Goal: Task Accomplishment & Management: Manage account settings

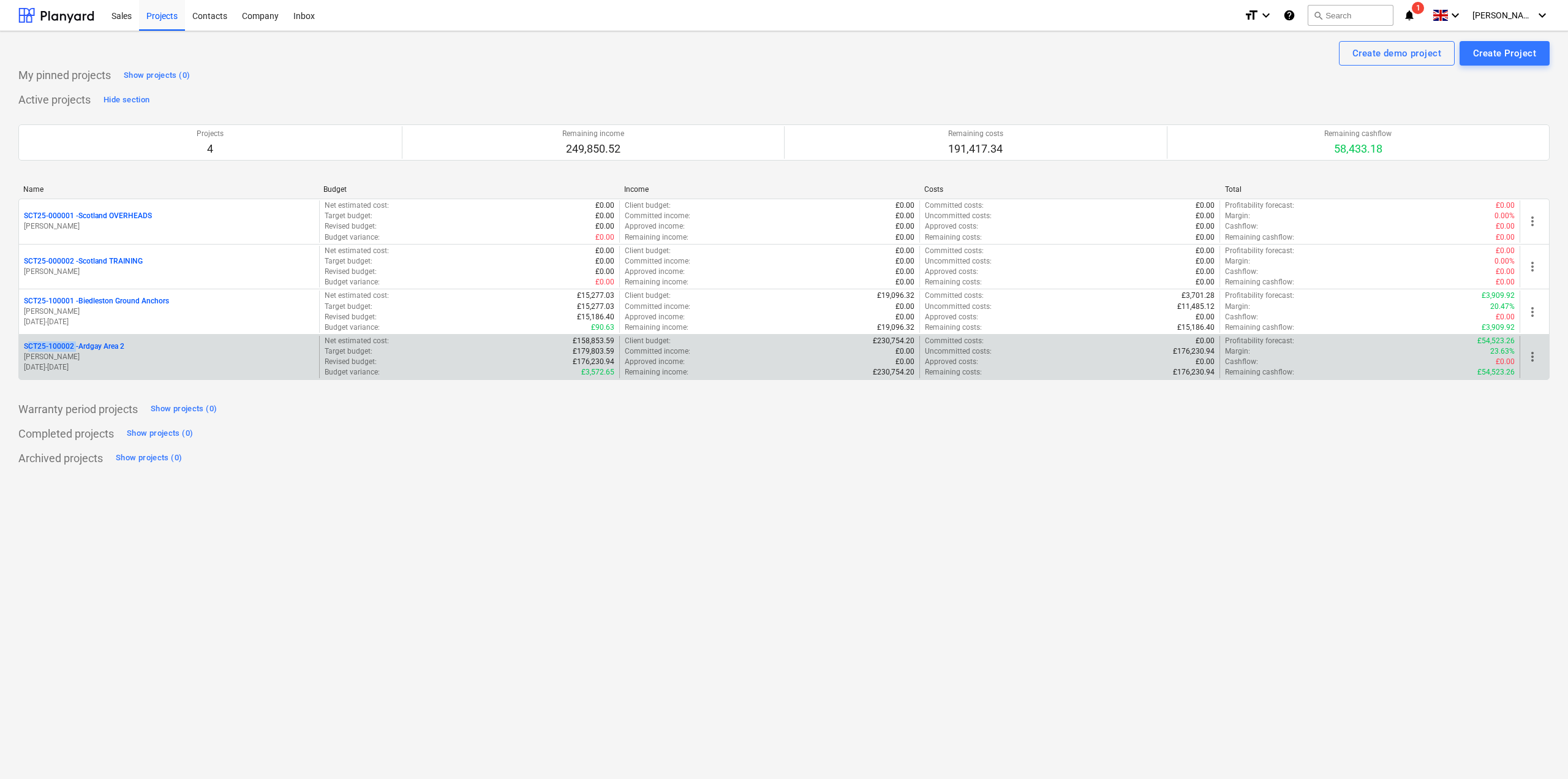
drag, startPoint x: 23, startPoint y: 341, endPoint x: 73, endPoint y: 344, distance: 50.1
click at [73, 344] on div "SCT25-100002 - [GEOGRAPHIC_DATA] Area 2 [PERSON_NAME][GEOGRAPHIC_DATA] [DATE] -…" at bounding box center [169, 357] width 300 height 42
copy p "SCT25-100002"
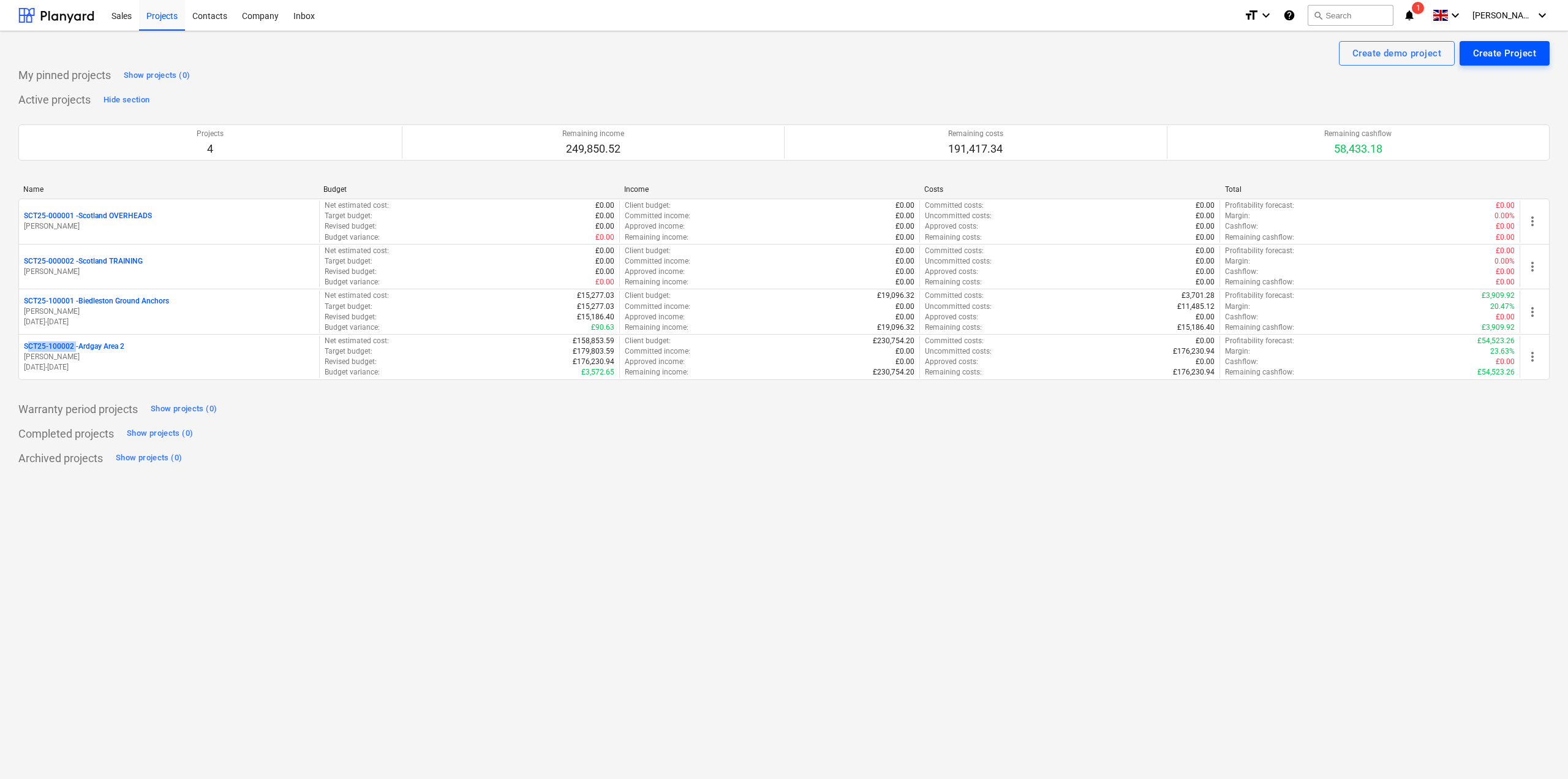
click at [1494, 49] on div "Create Project" at bounding box center [1505, 53] width 63 height 16
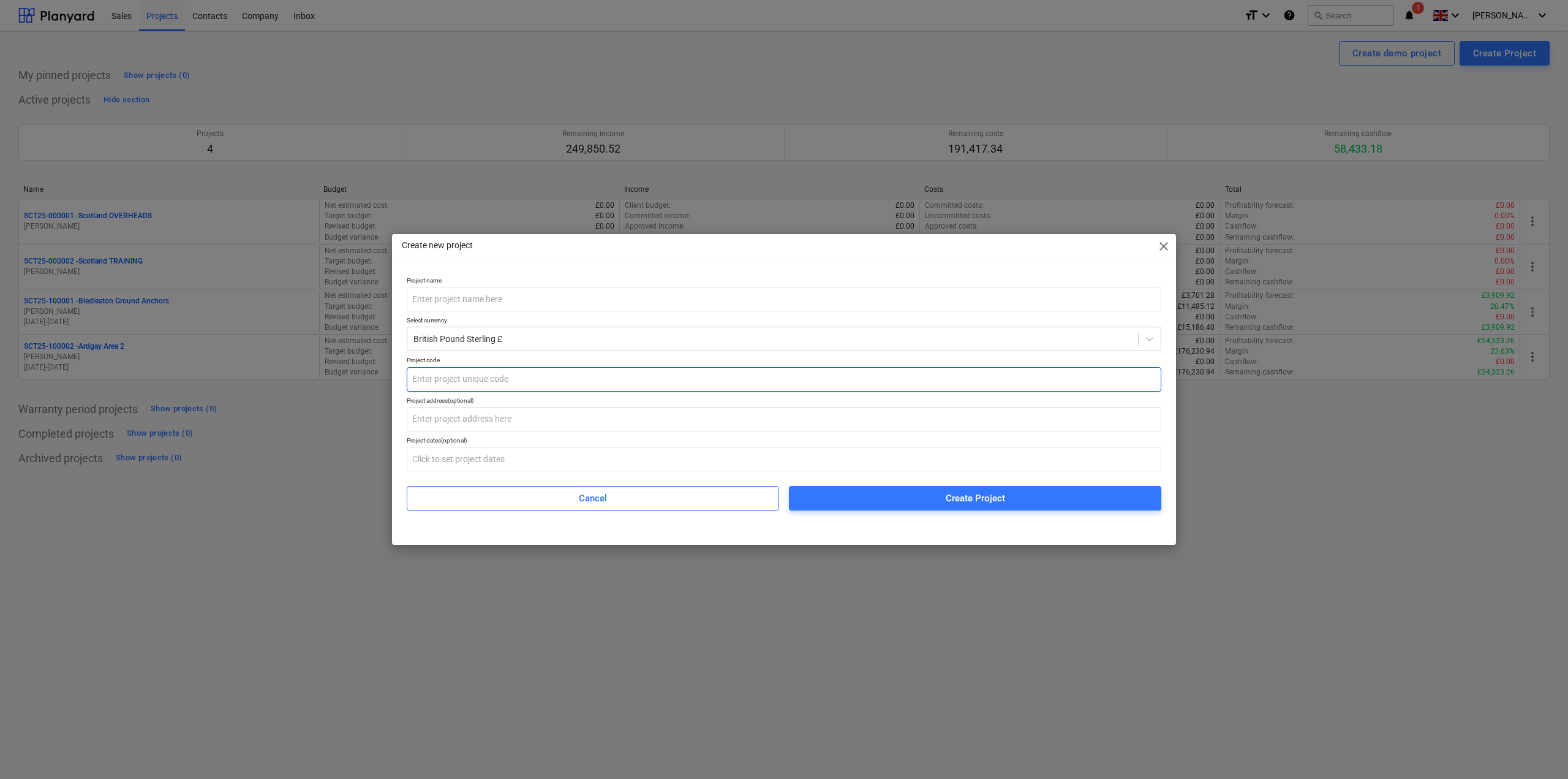
click at [496, 374] on input "text" at bounding box center [784, 379] width 755 height 24
paste input "SCT25-100002"
type input "SCT25-100003"
click at [495, 295] on input "text" at bounding box center [784, 298] width 755 height 24
type input "Whiteside Labour"
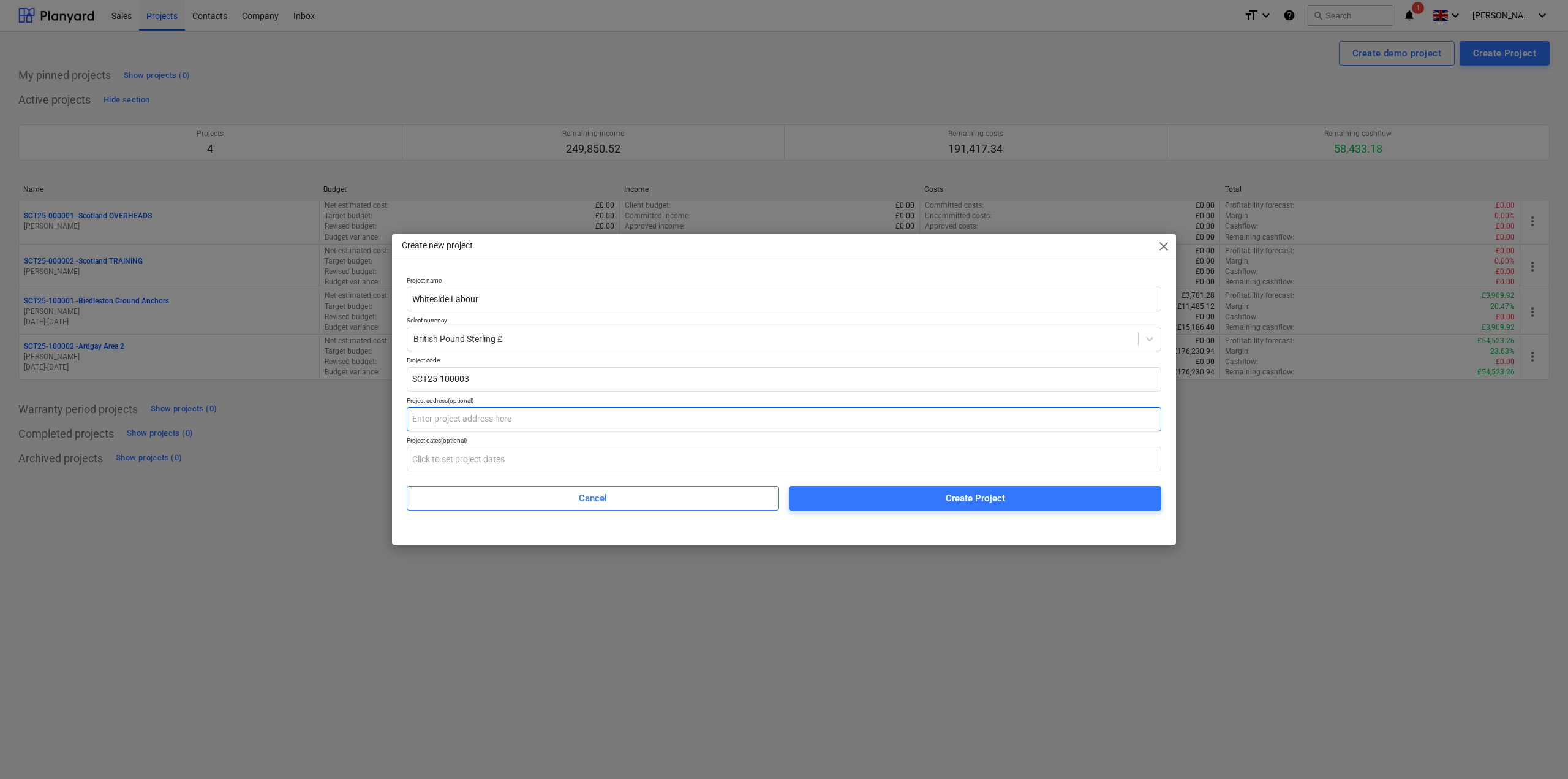
click at [491, 422] on input "text" at bounding box center [784, 419] width 755 height 24
click at [1055, 255] on div "Create new project close" at bounding box center [784, 246] width 784 height 24
click at [610, 461] on input "text" at bounding box center [784, 459] width 755 height 24
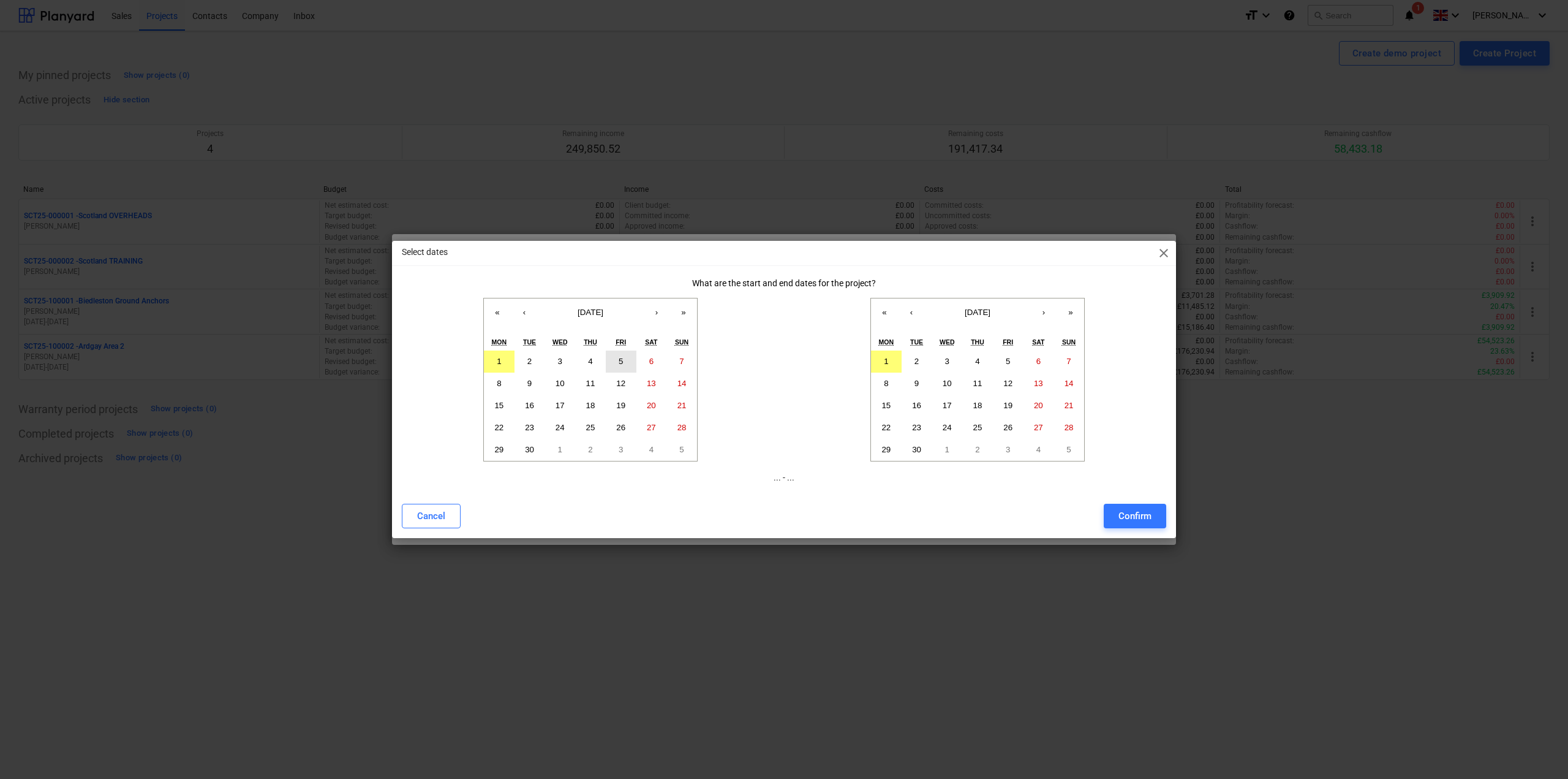
click at [611, 359] on button "5" at bounding box center [620, 362] width 31 height 22
click at [1001, 359] on button "5" at bounding box center [1008, 362] width 31 height 22
click at [1121, 518] on div "Confirm" at bounding box center [1135, 516] width 33 height 16
type input "[DATE] - [DATE]"
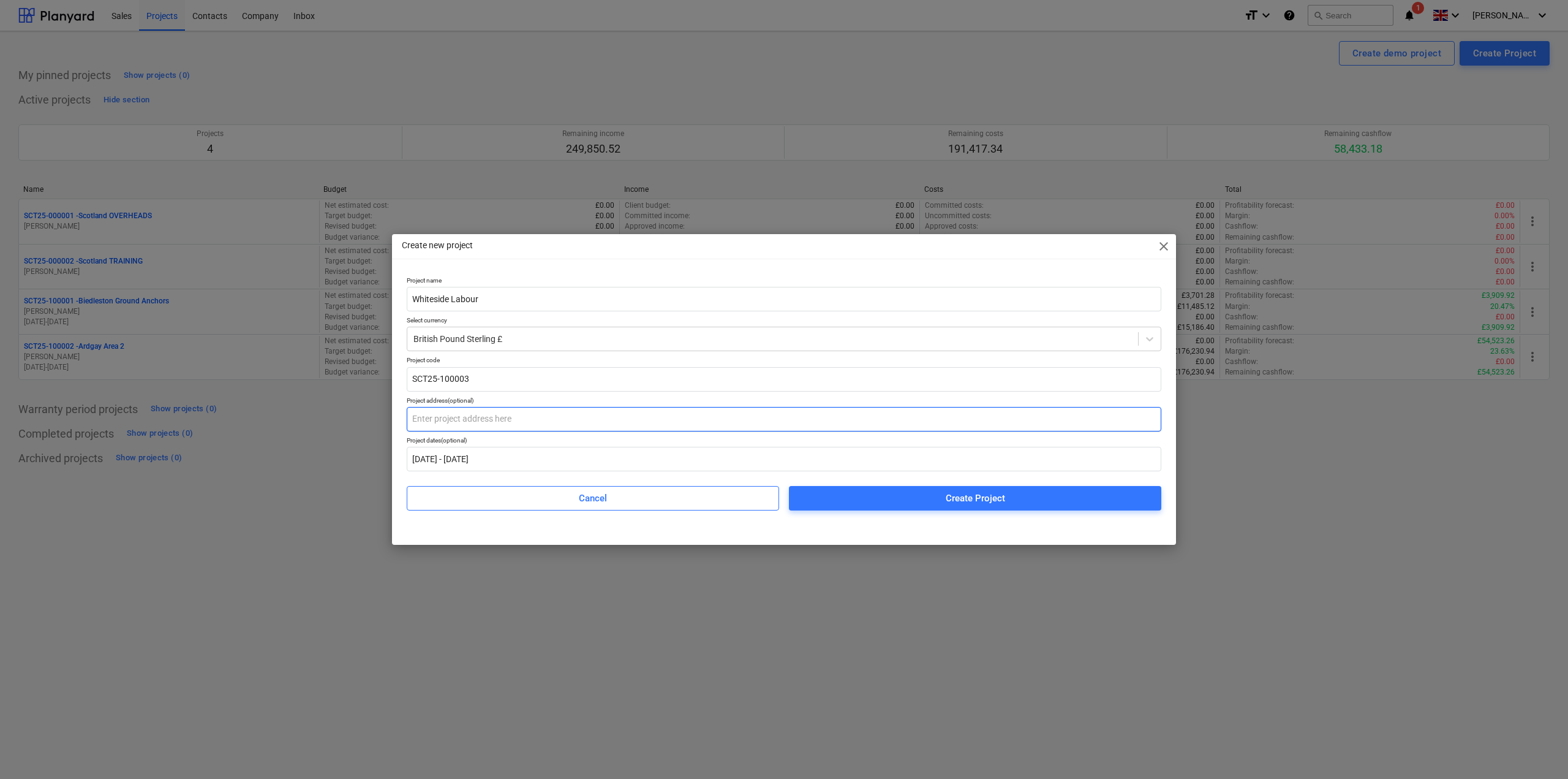
click at [448, 417] on input "text" at bounding box center [784, 419] width 755 height 24
paste input "[GEOGRAPHIC_DATA]"
type input "[GEOGRAPHIC_DATA]"
click at [897, 499] on span "Create Project" at bounding box center [975, 498] width 343 height 16
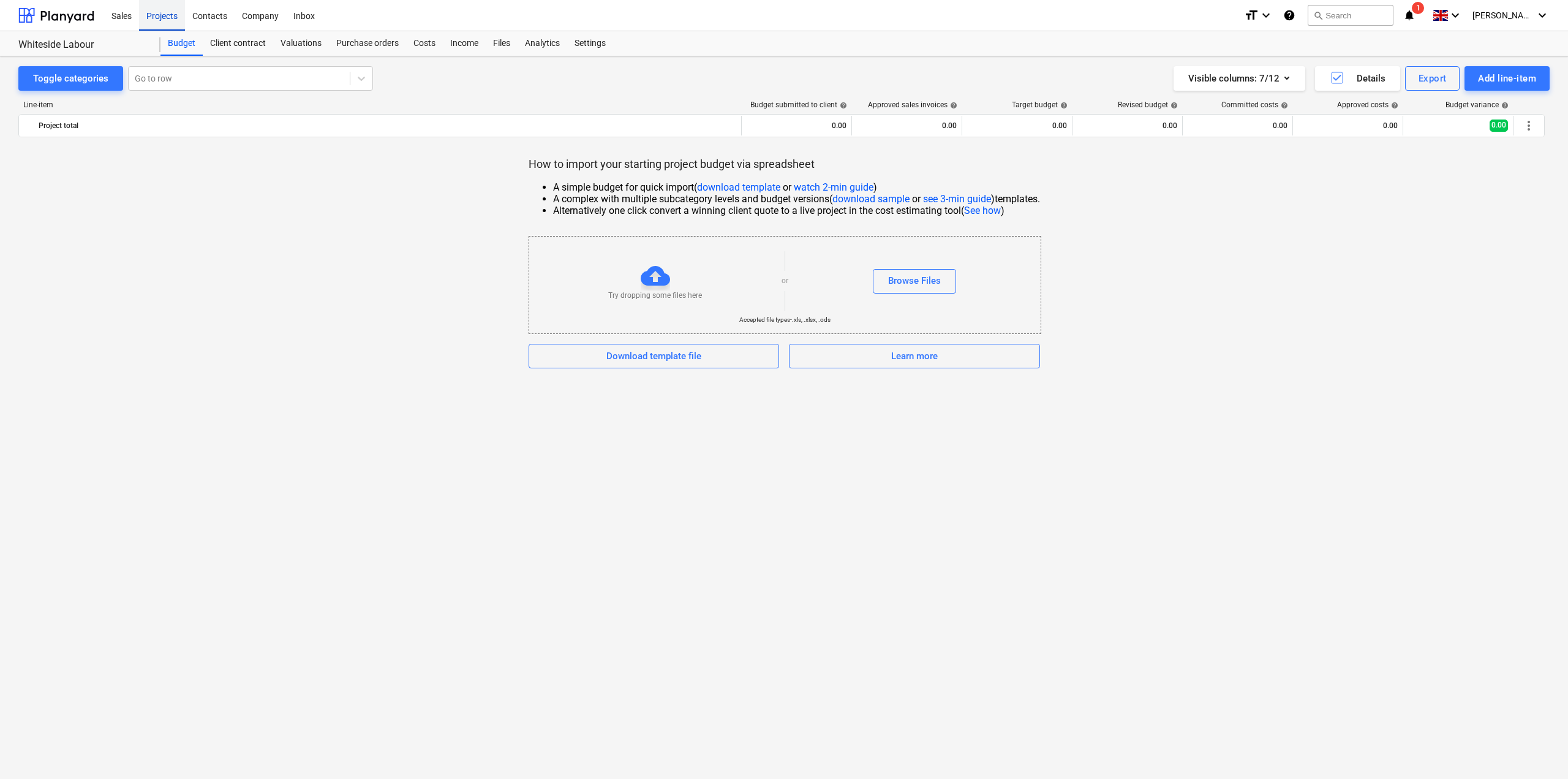
click at [166, 13] on div "Projects" at bounding box center [162, 15] width 46 height 31
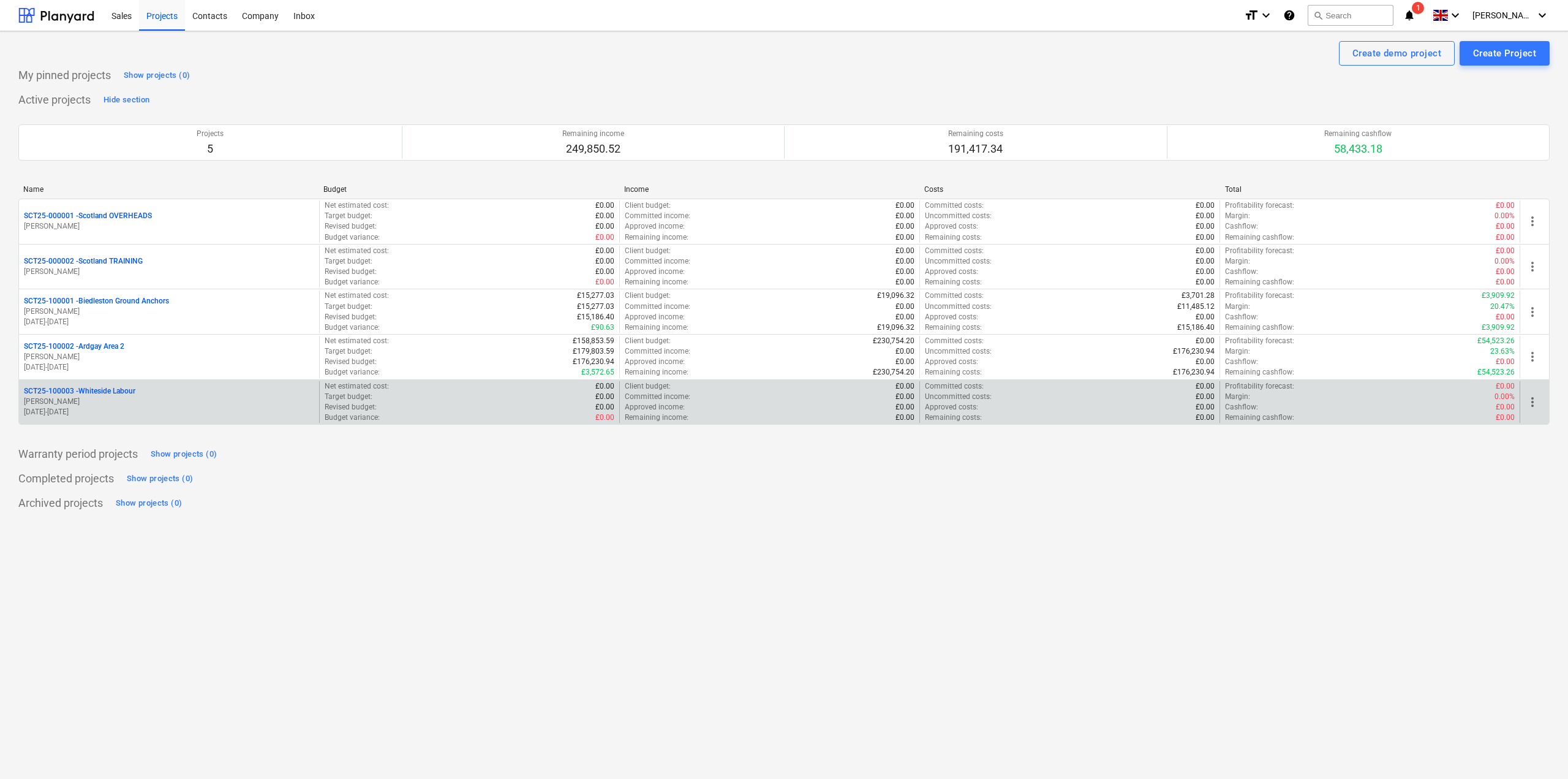
click at [120, 387] on p "SCT25-100003 - Whiteside Labour" at bounding box center [80, 391] width 111 height 10
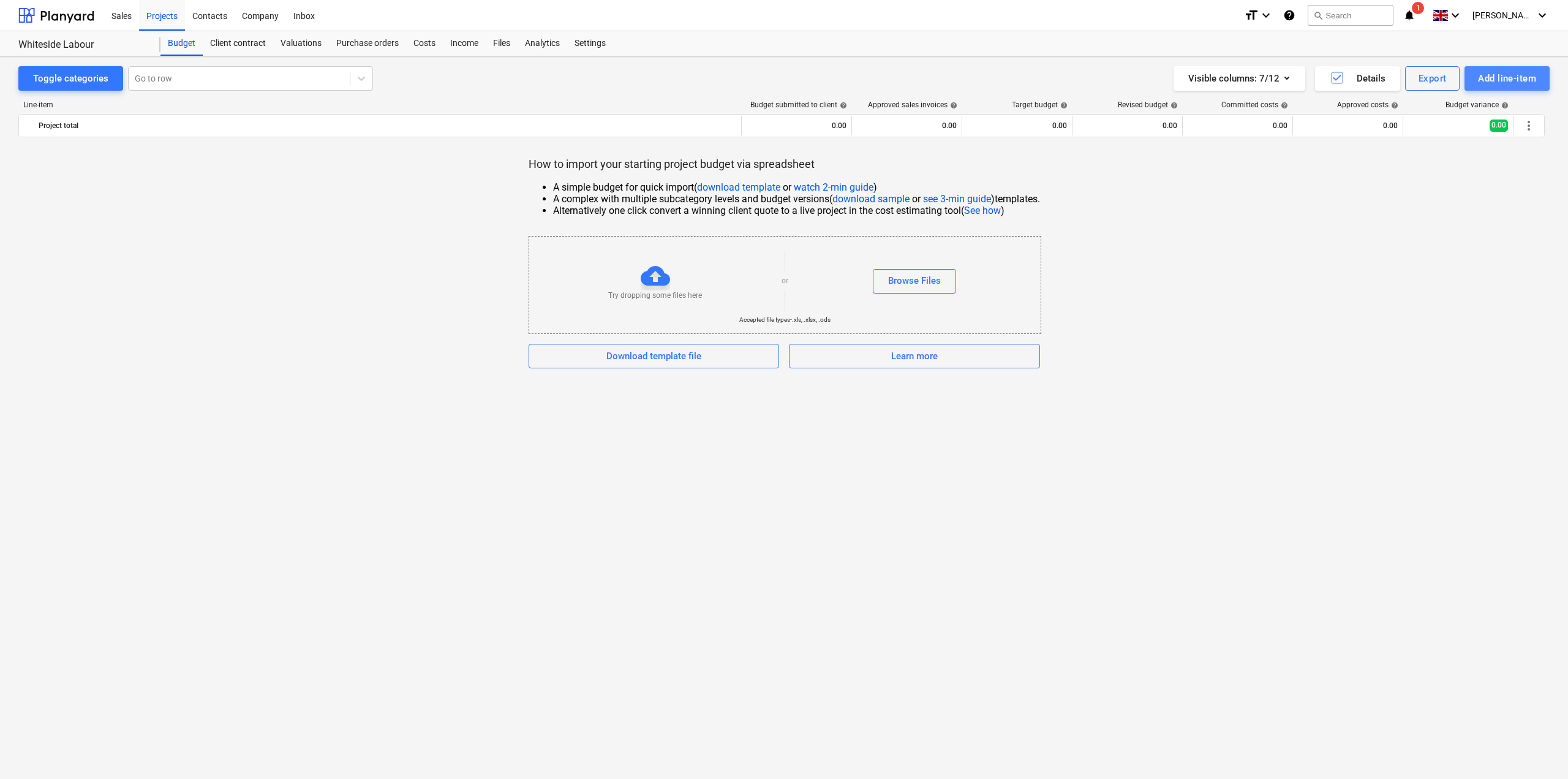
click at [1485, 76] on div "Add line-item" at bounding box center [1507, 78] width 58 height 16
click at [1478, 135] on div "Add custom" at bounding box center [1486, 130] width 128 height 21
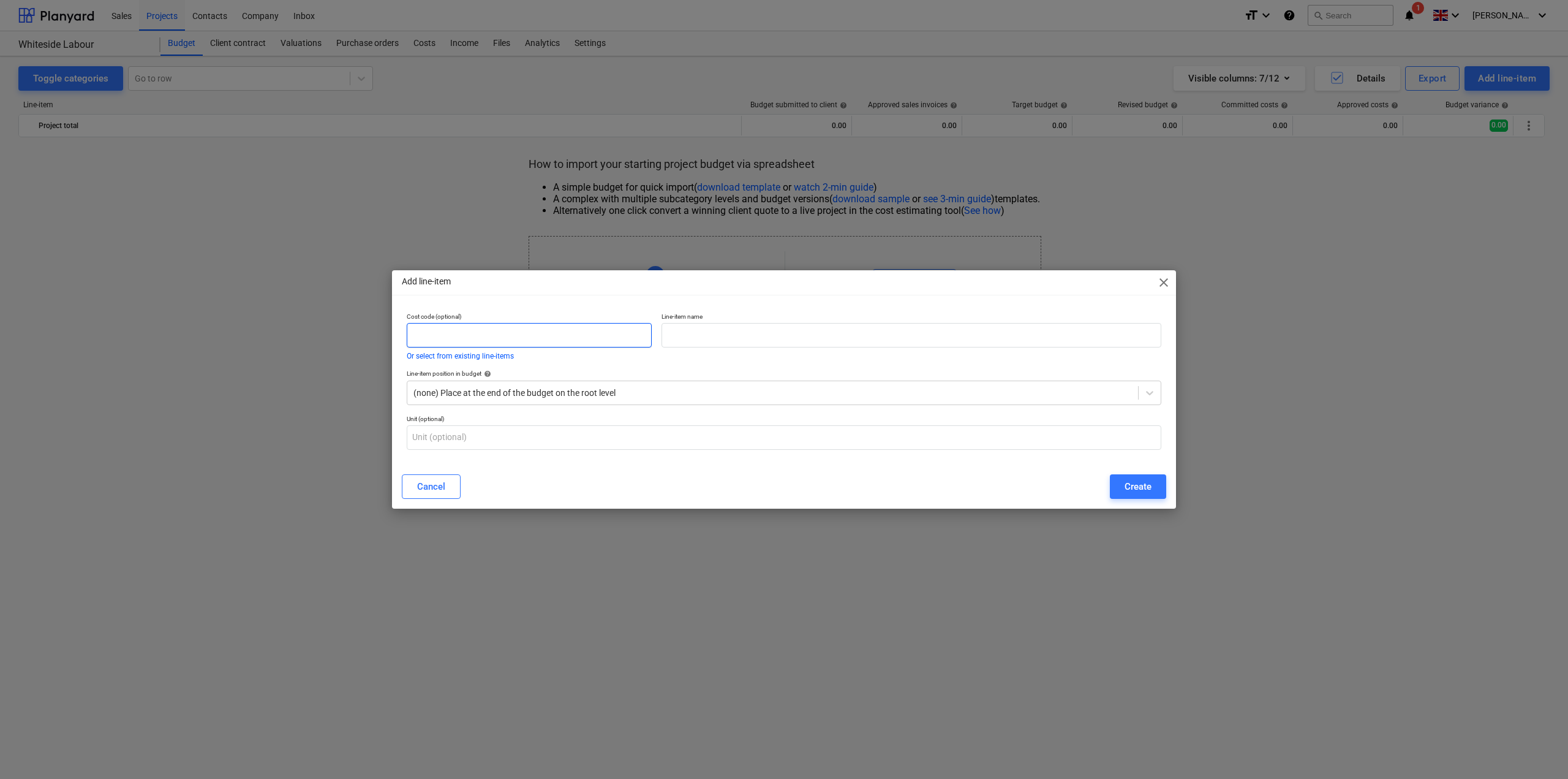
click at [501, 330] on input "text" at bounding box center [529, 335] width 245 height 24
click at [498, 389] on div at bounding box center [772, 393] width 718 height 13
click at [720, 323] on div at bounding box center [912, 335] width 500 height 24
click at [498, 329] on input "text" at bounding box center [529, 335] width 245 height 24
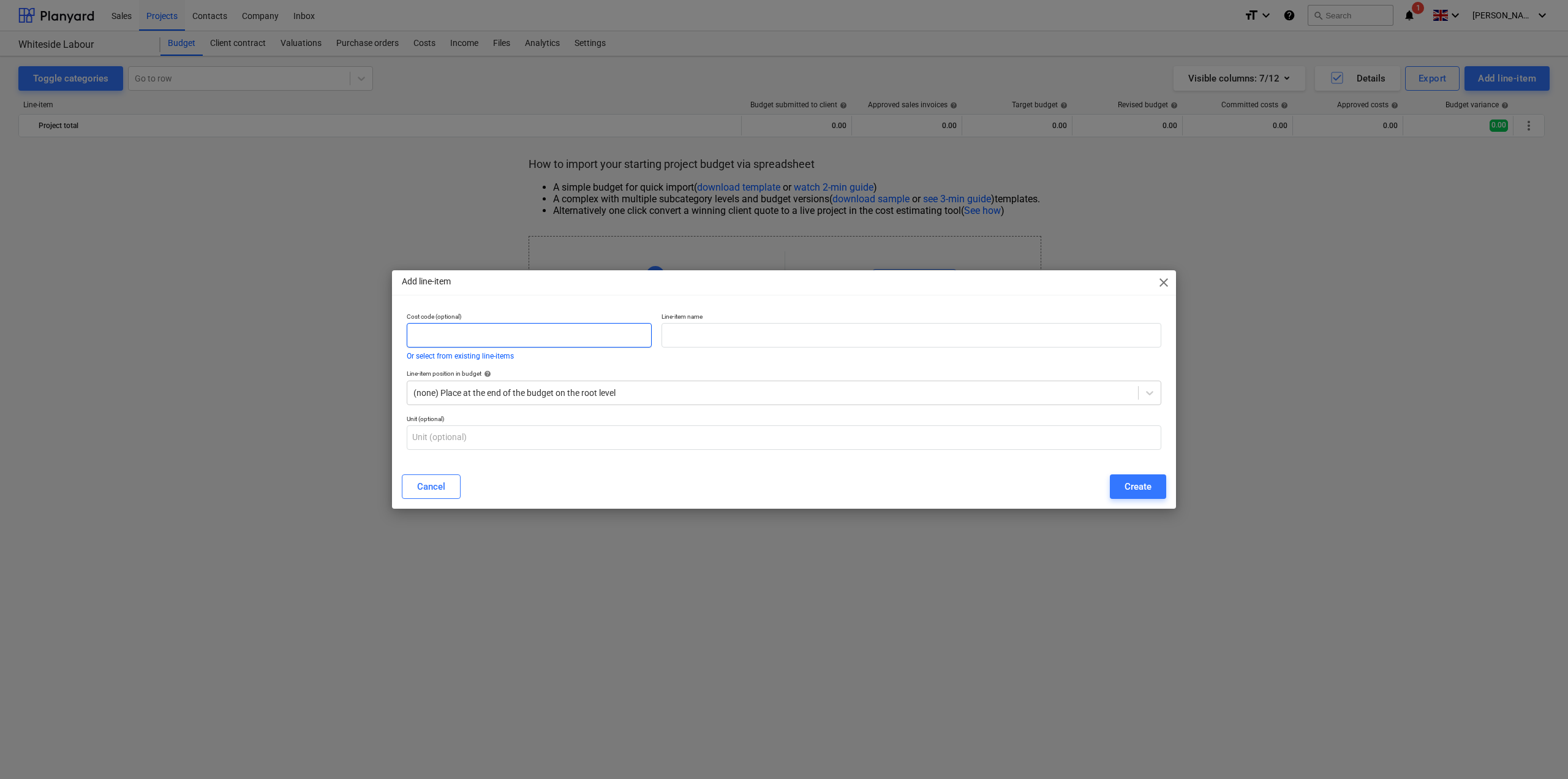
click at [498, 329] on input "text" at bounding box center [529, 335] width 245 height 24
click at [735, 320] on p "Line-item name" at bounding box center [912, 317] width 500 height 10
click at [625, 329] on input "l1" at bounding box center [529, 335] width 245 height 24
type input "l"
type input "p1"
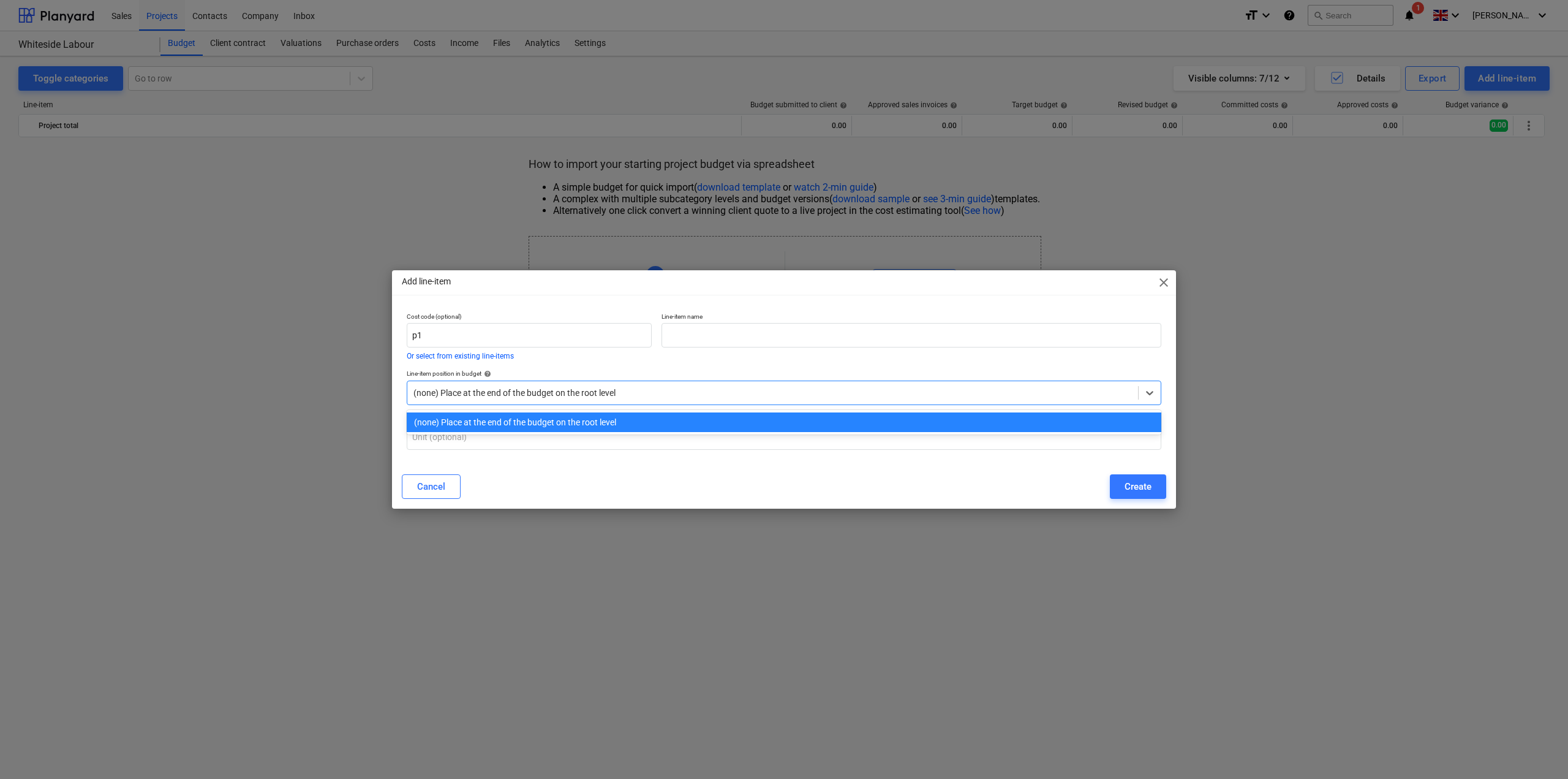
click at [541, 384] on div "(none) Place at the end of the budget on the root level" at bounding box center [773, 393] width 731 height 17
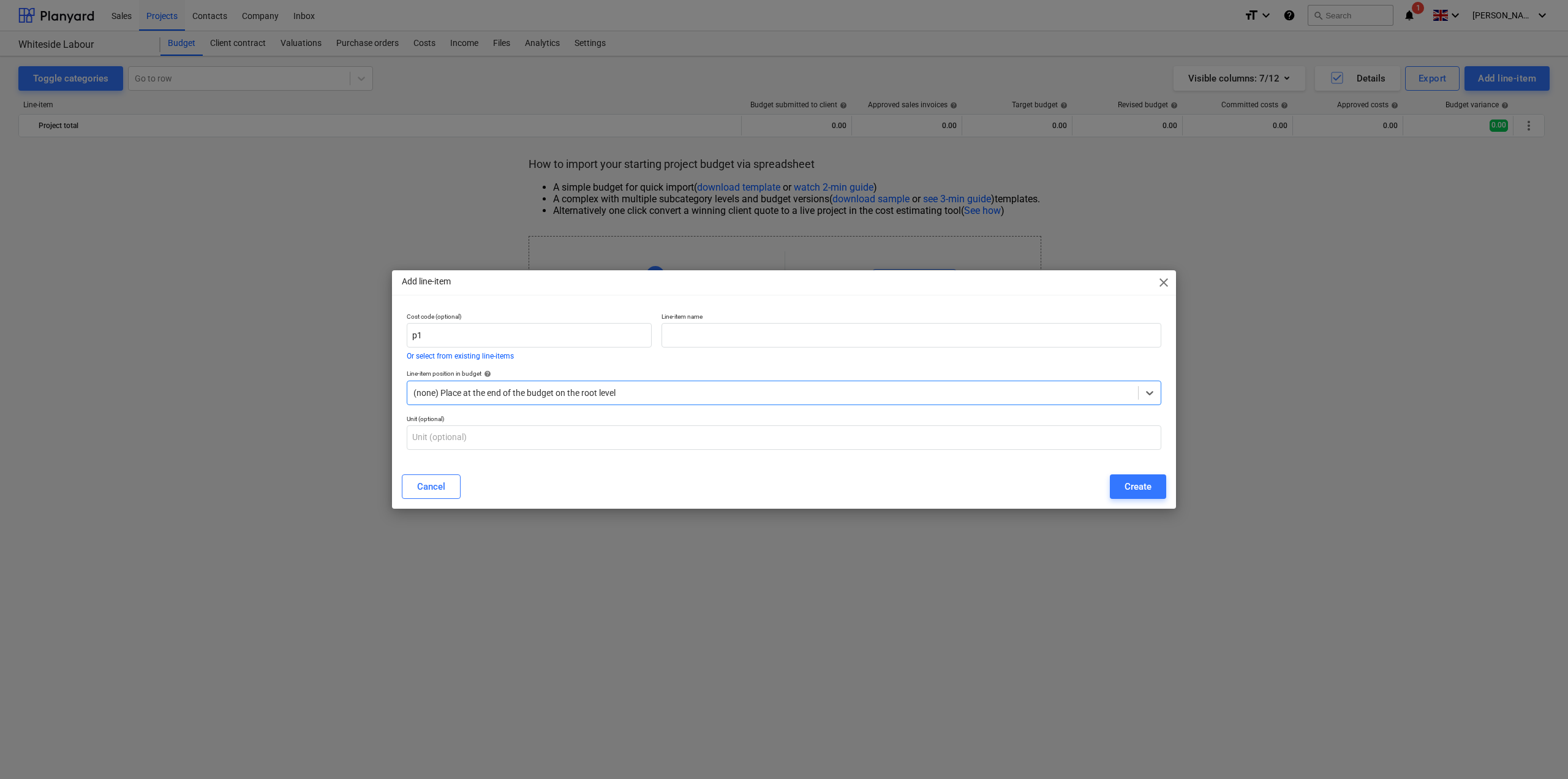
click at [535, 391] on div at bounding box center [772, 393] width 718 height 13
drag, startPoint x: 521, startPoint y: 341, endPoint x: 379, endPoint y: 329, distance: 142.5
click at [379, 329] on div "Add line-item close Cost code (optional) p1 Or select from existing line-items …" at bounding box center [784, 389] width 1568 height 779
click at [441, 498] on button "Cancel" at bounding box center [431, 486] width 59 height 24
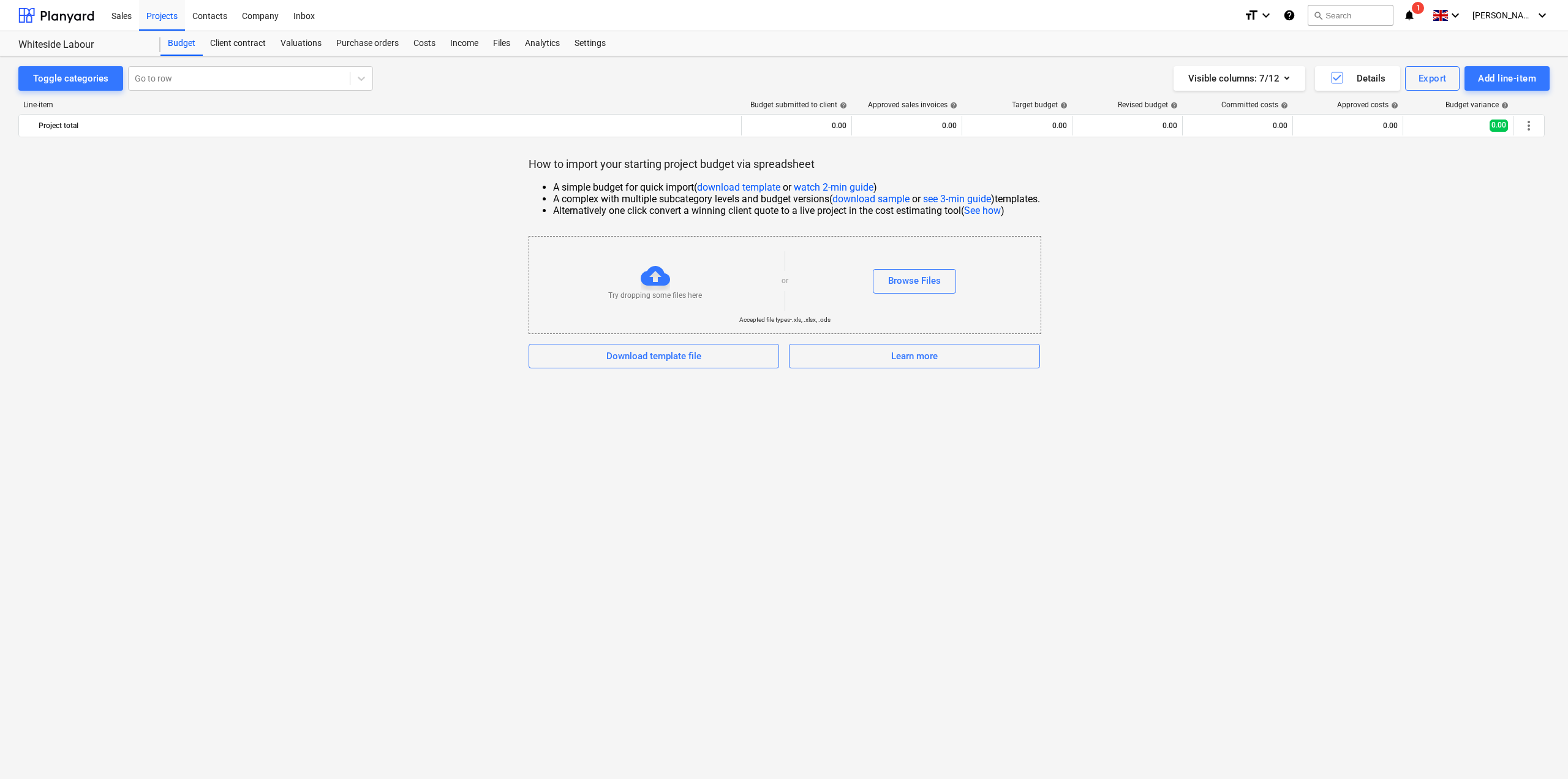
click at [1431, 200] on div "How to import your starting project budget via spreadsheet A simple budget for …" at bounding box center [783, 262] width 1531 height 211
click at [175, 21] on div "Projects" at bounding box center [162, 15] width 46 height 31
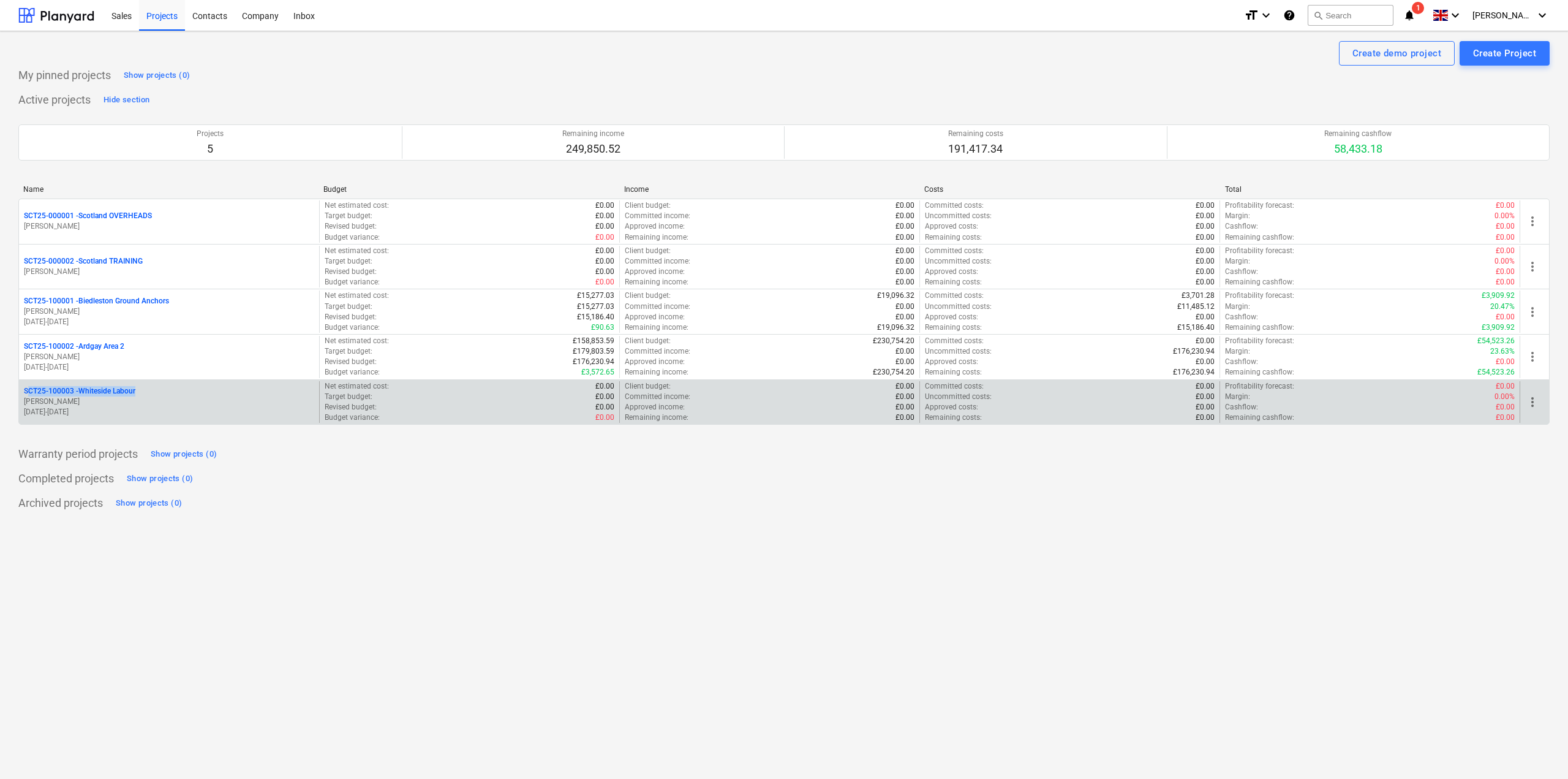
drag, startPoint x: 20, startPoint y: 385, endPoint x: 138, endPoint y: 391, distance: 118.2
click at [138, 391] on div "SCT25-100003 - Whiteside Labour [PERSON_NAME] [DATE] - [DATE]" at bounding box center [169, 402] width 300 height 42
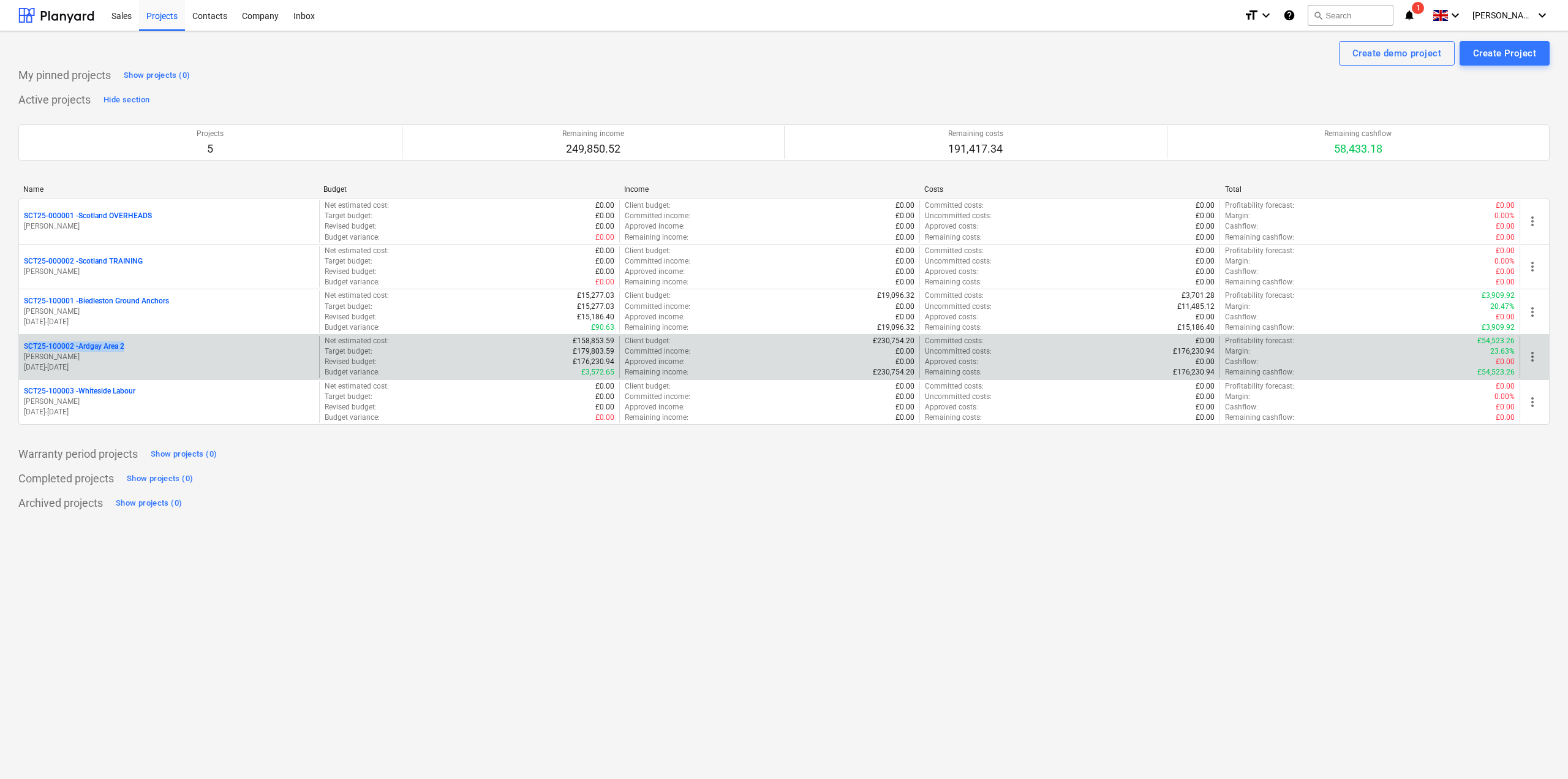
drag, startPoint x: 22, startPoint y: 345, endPoint x: 124, endPoint y: 346, distance: 102.0
click at [124, 346] on div "SCT25-100002 - [GEOGRAPHIC_DATA] Area 2 [PERSON_NAME][GEOGRAPHIC_DATA] [DATE] -…" at bounding box center [169, 357] width 300 height 42
copy p "SCT25-100002 - [GEOGRAPHIC_DATA] Area 2"
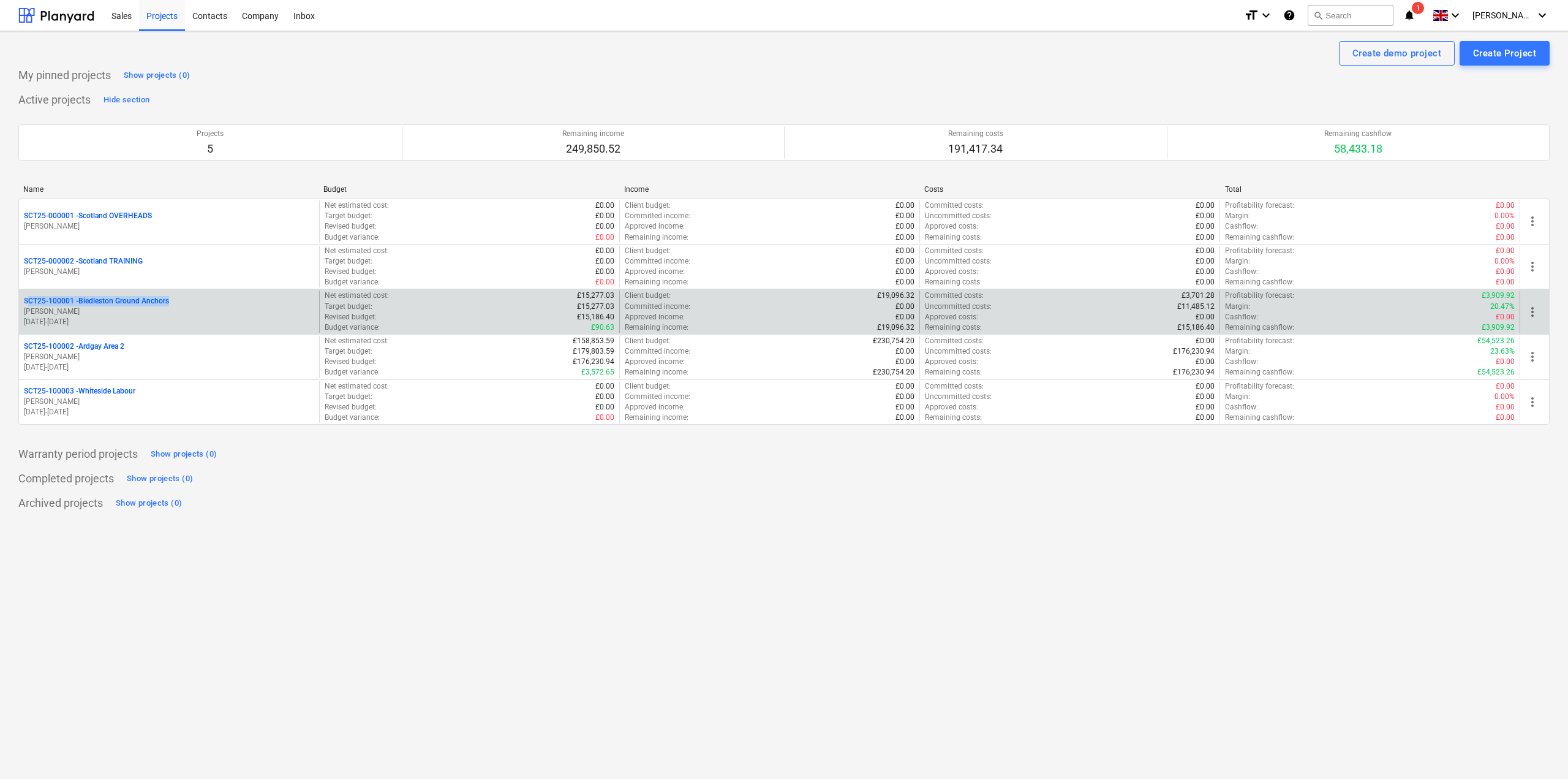
drag, startPoint x: 22, startPoint y: 301, endPoint x: 180, endPoint y: 301, distance: 158.0
click at [180, 301] on div "SCT25-100001 - Biedleston Ground Anchors [PERSON_NAME] [DATE] - [DATE]" at bounding box center [169, 312] width 300 height 42
copy p "SCT25-100001 - Biedleston Ground Anchors"
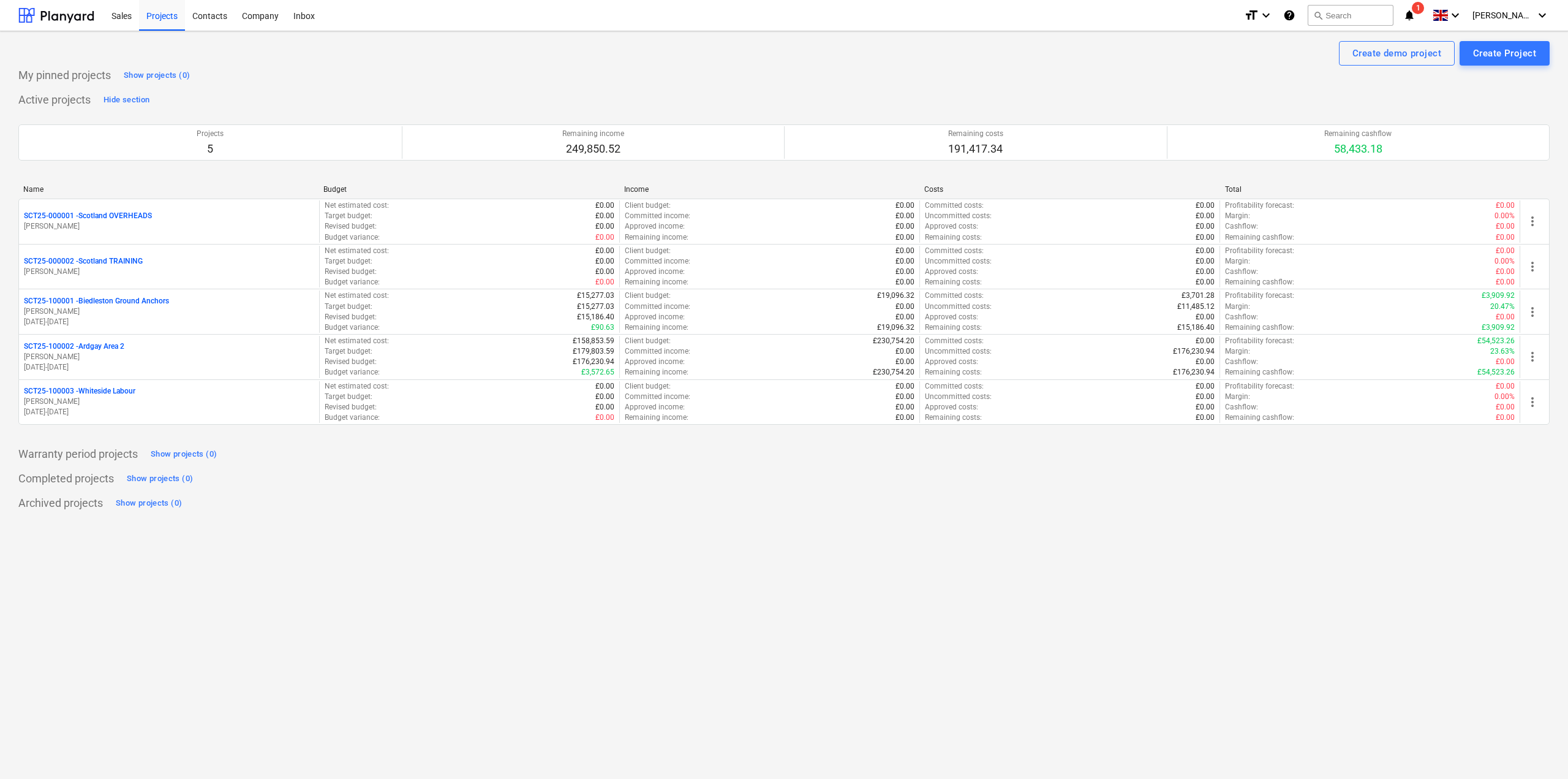
click at [444, 572] on div "Create demo project Create Project My pinned projects Show projects (0) Active …" at bounding box center [784, 405] width 1568 height 748
drag, startPoint x: 135, startPoint y: 389, endPoint x: 102, endPoint y: 389, distance: 33.0
click at [102, 389] on p "SCT25-100003 - Whiteside Labour" at bounding box center [80, 391] width 111 height 10
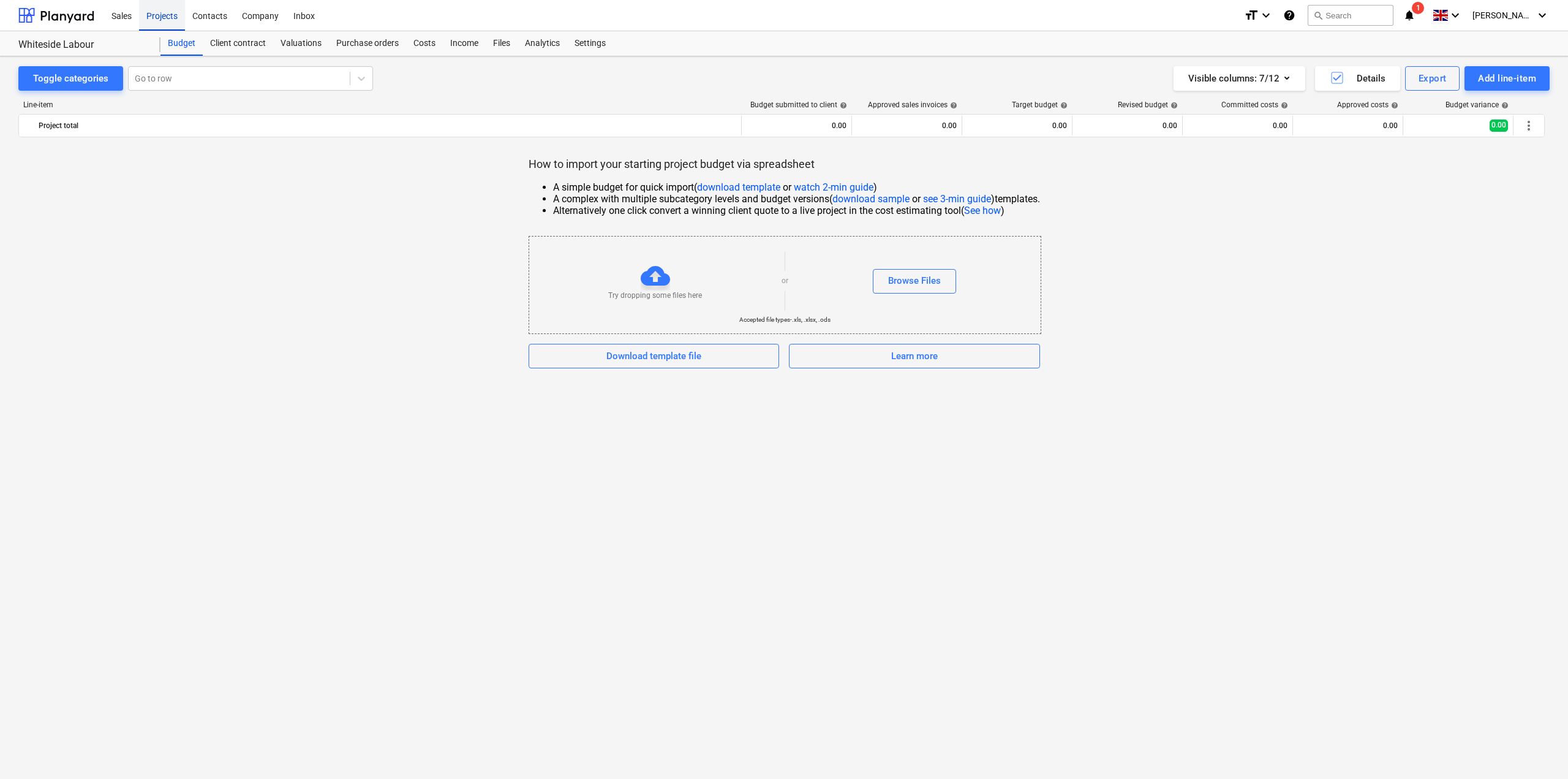
click at [161, 21] on div "Projects" at bounding box center [162, 15] width 46 height 31
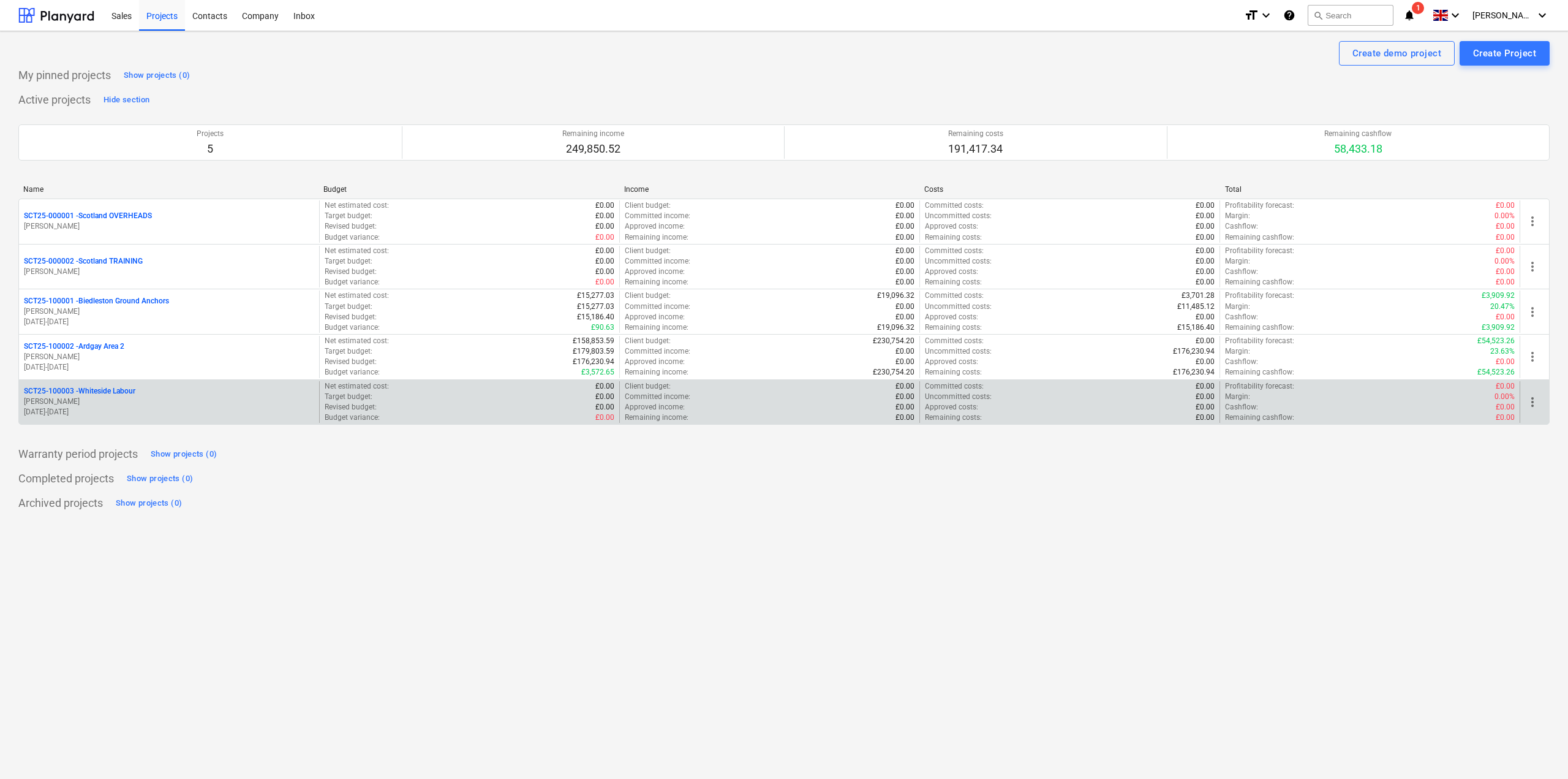
click at [1537, 405] on span "more_vert" at bounding box center [1533, 402] width 15 height 15
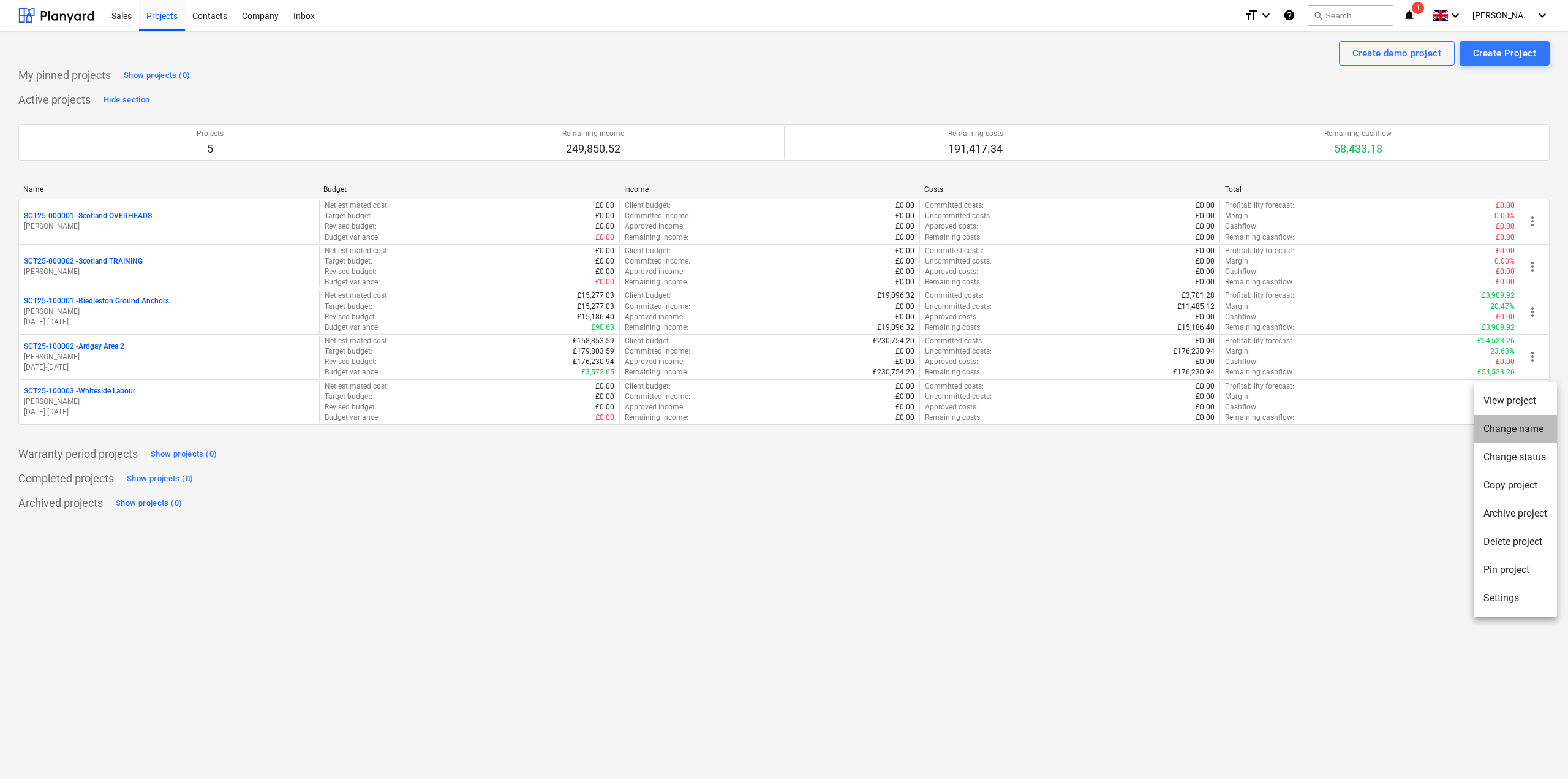
click at [1527, 419] on li "Change name" at bounding box center [1516, 429] width 83 height 28
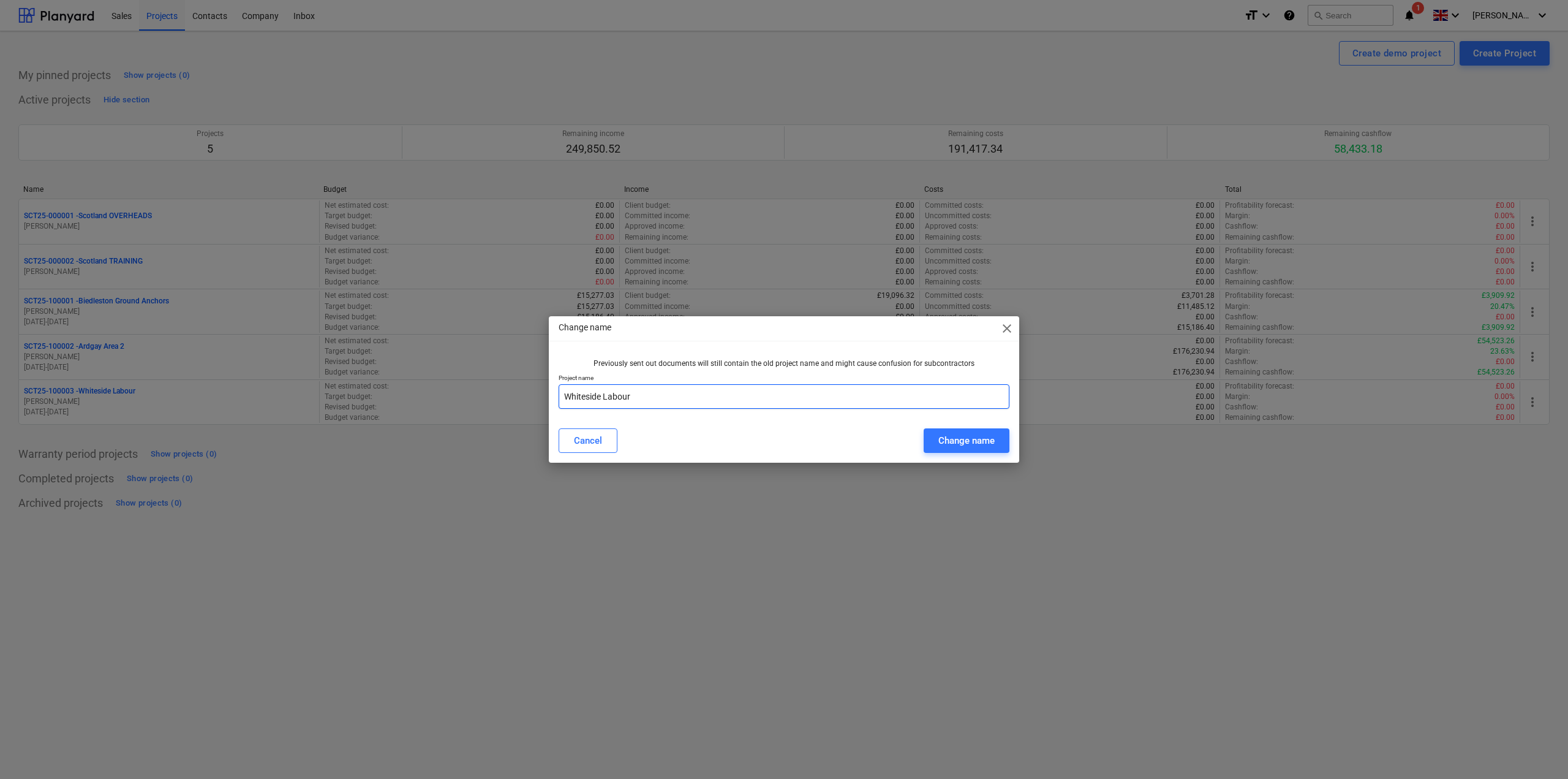
click at [650, 391] on input "Whiteside Labour" at bounding box center [784, 396] width 451 height 24
type input "Whiteside Labour WK23"
click at [959, 436] on div "Change name" at bounding box center [966, 441] width 56 height 16
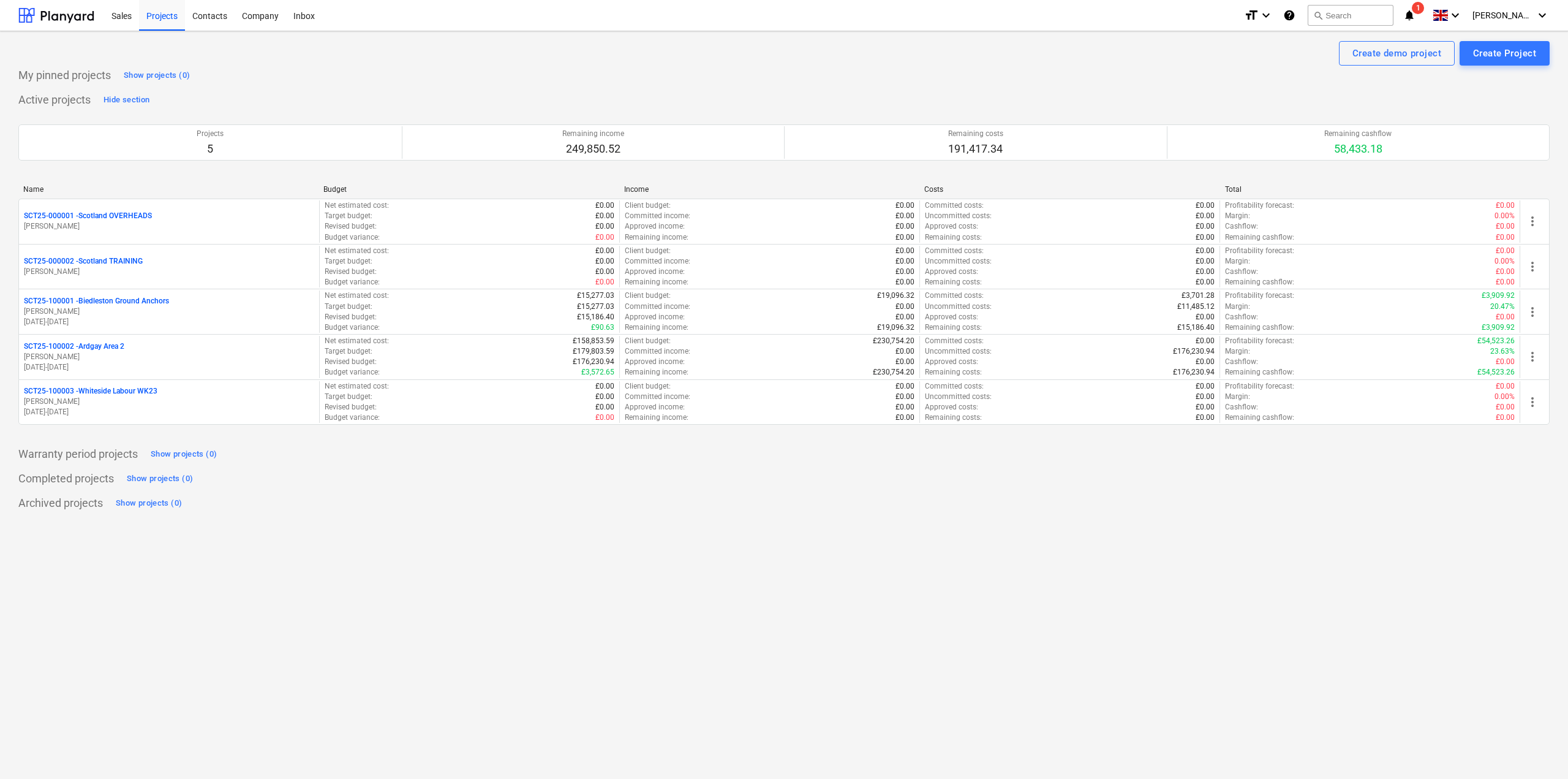
click at [279, 614] on div "Create demo project Create Project My pinned projects Show projects (0) Active …" at bounding box center [784, 405] width 1568 height 748
click at [1466, 56] on button "Create Project" at bounding box center [1505, 52] width 90 height 24
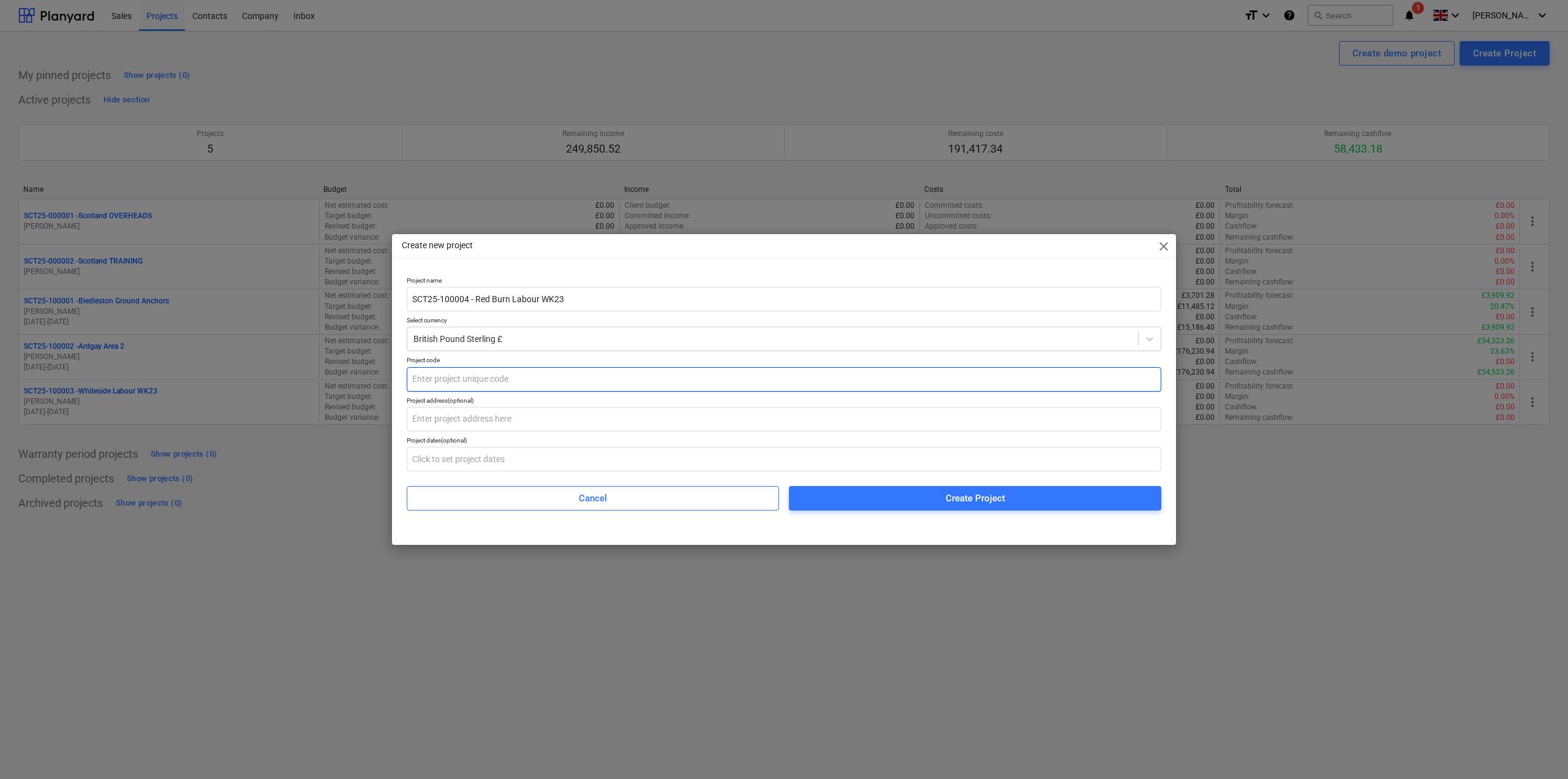
type input "SCT25-100004 - Red Burn Labour WK23"
click at [458, 380] on input "text" at bounding box center [784, 379] width 755 height 24
paste input "SCT25-100004 - Red Burn Labour WK23"
drag, startPoint x: 570, startPoint y: 380, endPoint x: 469, endPoint y: 380, distance: 101.0
click at [469, 380] on input "SCT25-100004 - Red Burn Labour WK23" at bounding box center [784, 379] width 755 height 24
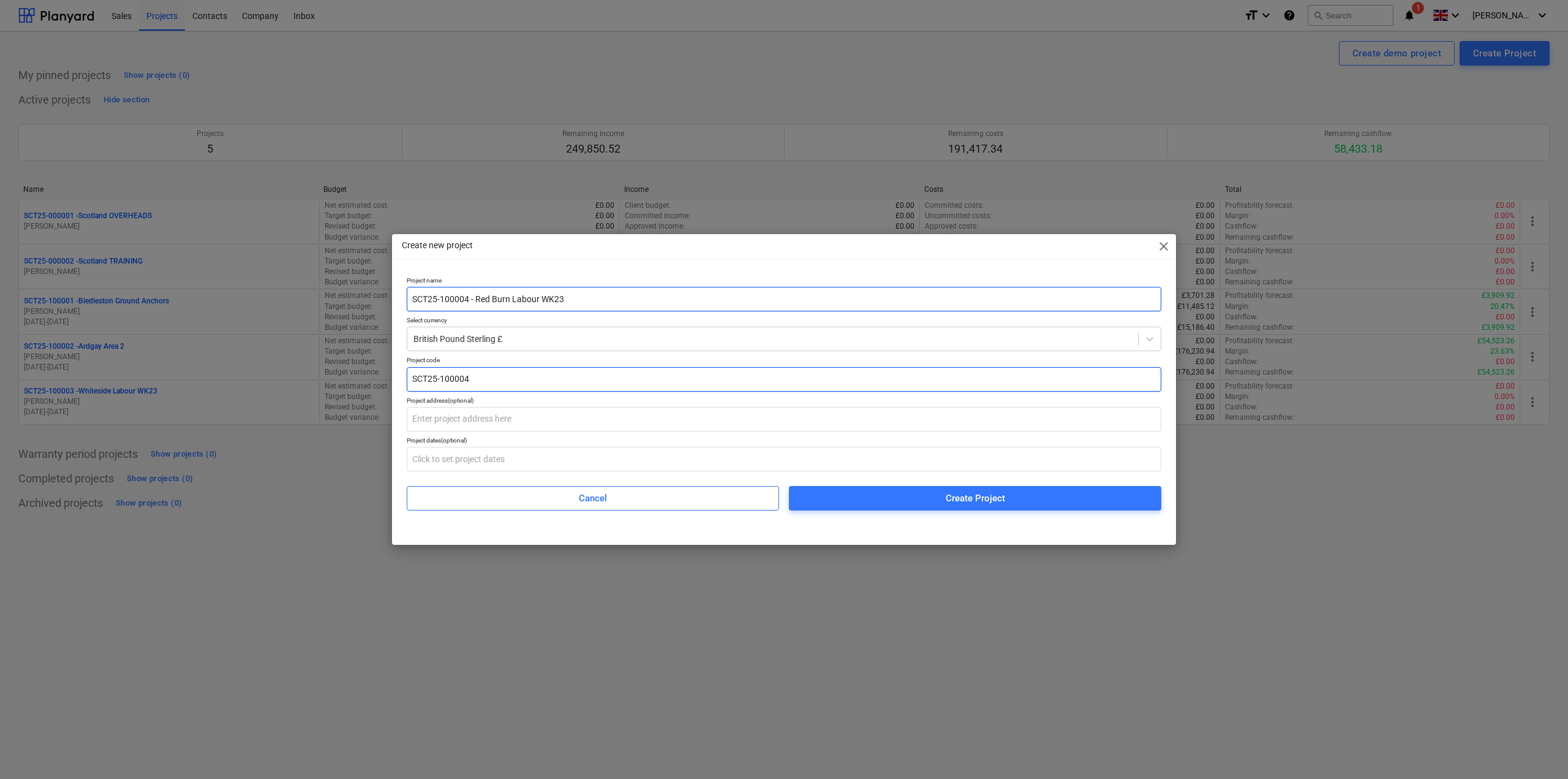
type input "SCT25-100004"
drag, startPoint x: 477, startPoint y: 301, endPoint x: 357, endPoint y: 301, distance: 120.0
click at [361, 301] on div "Create new project close Project name SCT25-100004 - Red Burn Labour WK23 Selec…" at bounding box center [784, 389] width 1568 height 779
type input "Red Burn Labour WK23"
click at [555, 422] on input "text" at bounding box center [784, 419] width 755 height 24
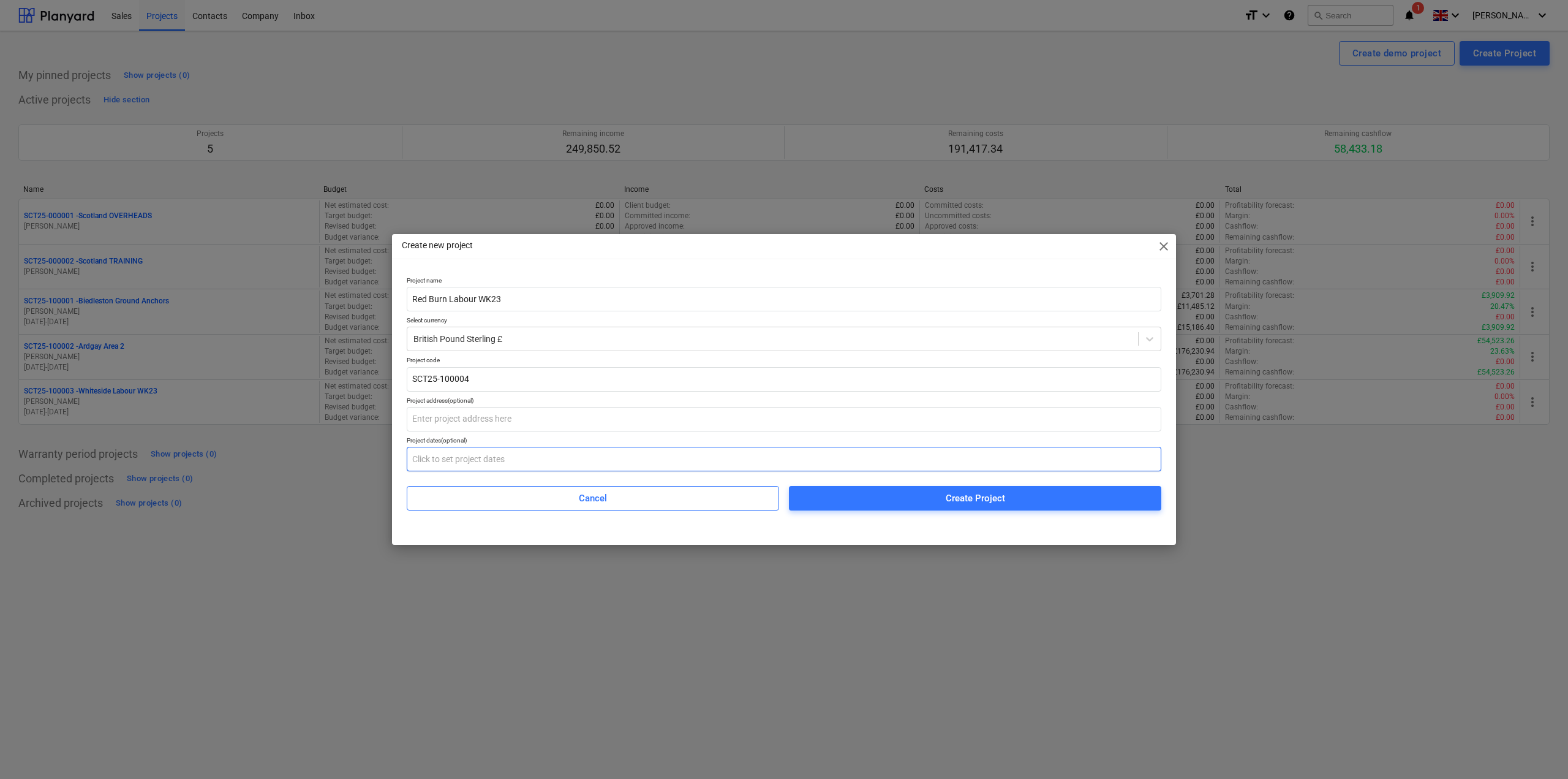
click at [482, 460] on input "text" at bounding box center [784, 459] width 755 height 24
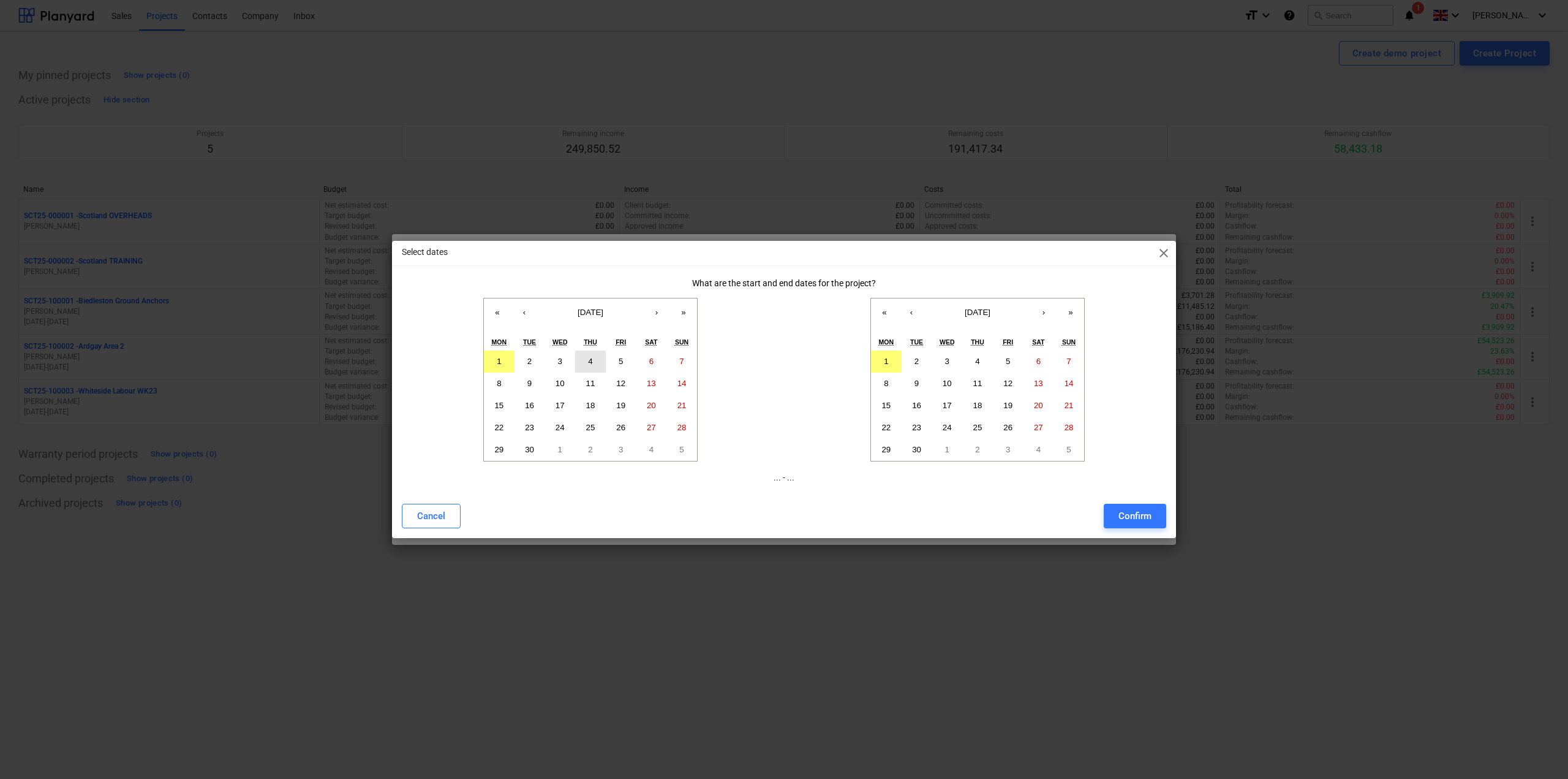
click at [594, 362] on button "4" at bounding box center [590, 362] width 31 height 22
click at [976, 362] on abbr "4" at bounding box center [976, 362] width 4 height 9
click at [1131, 510] on div "Confirm" at bounding box center [1135, 516] width 33 height 16
type input "[DATE] - [DATE]"
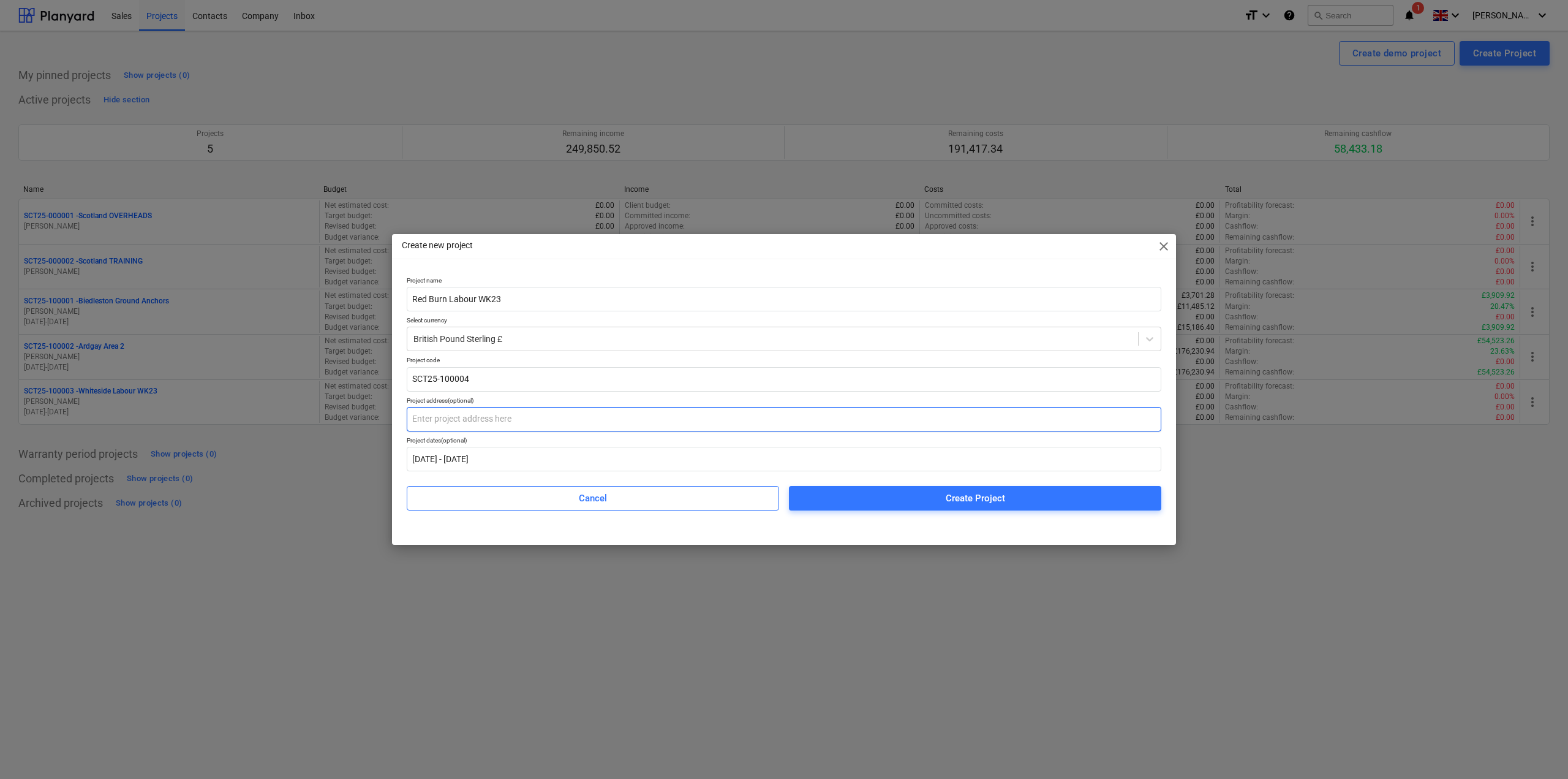
click at [451, 417] on input "text" at bounding box center [784, 419] width 755 height 24
paste input "Red Burn"
type input "Red Burn"
click at [904, 495] on span "Create Project" at bounding box center [975, 498] width 343 height 16
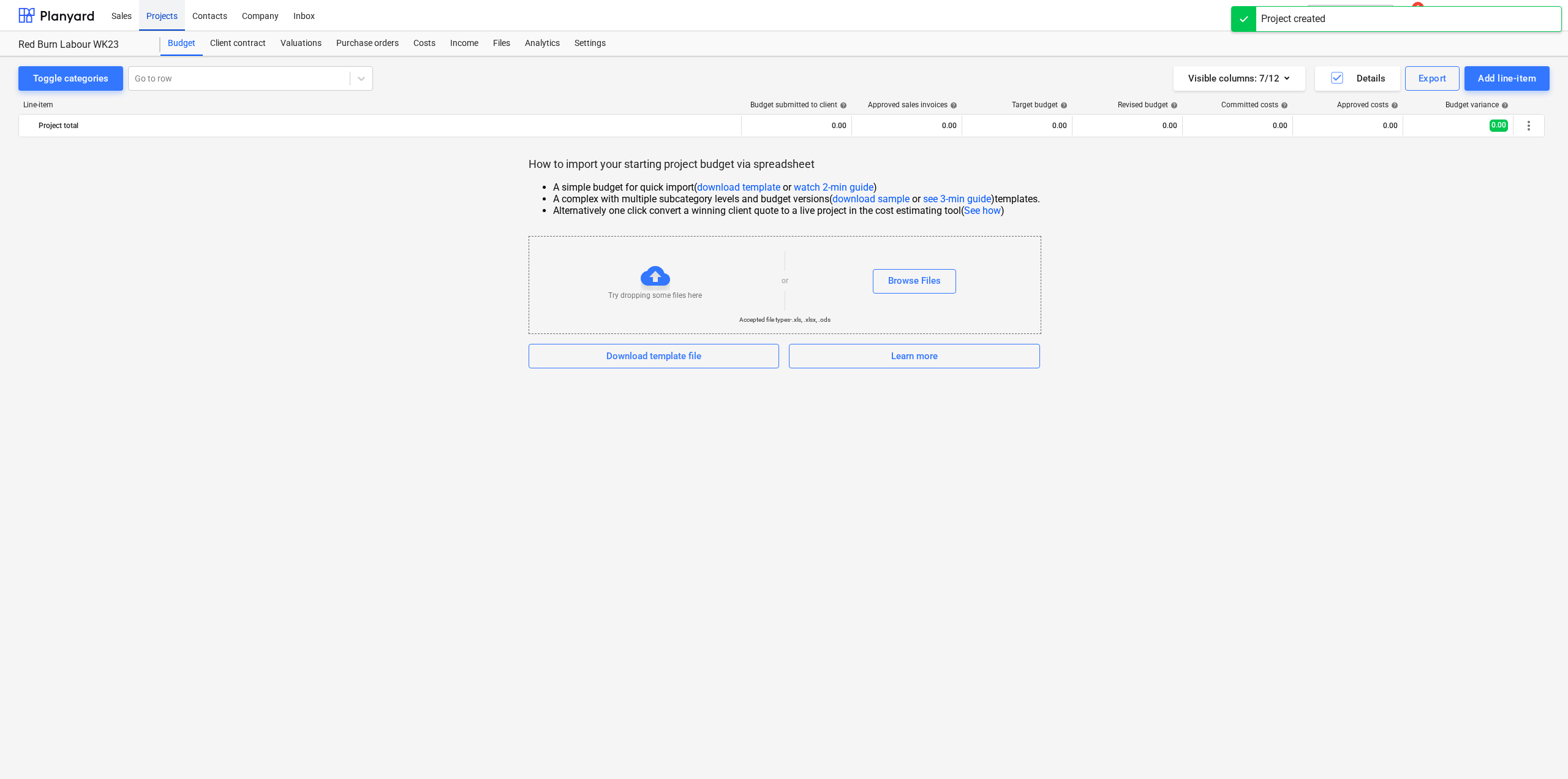
click at [165, 24] on div "Projects" at bounding box center [162, 15] width 46 height 31
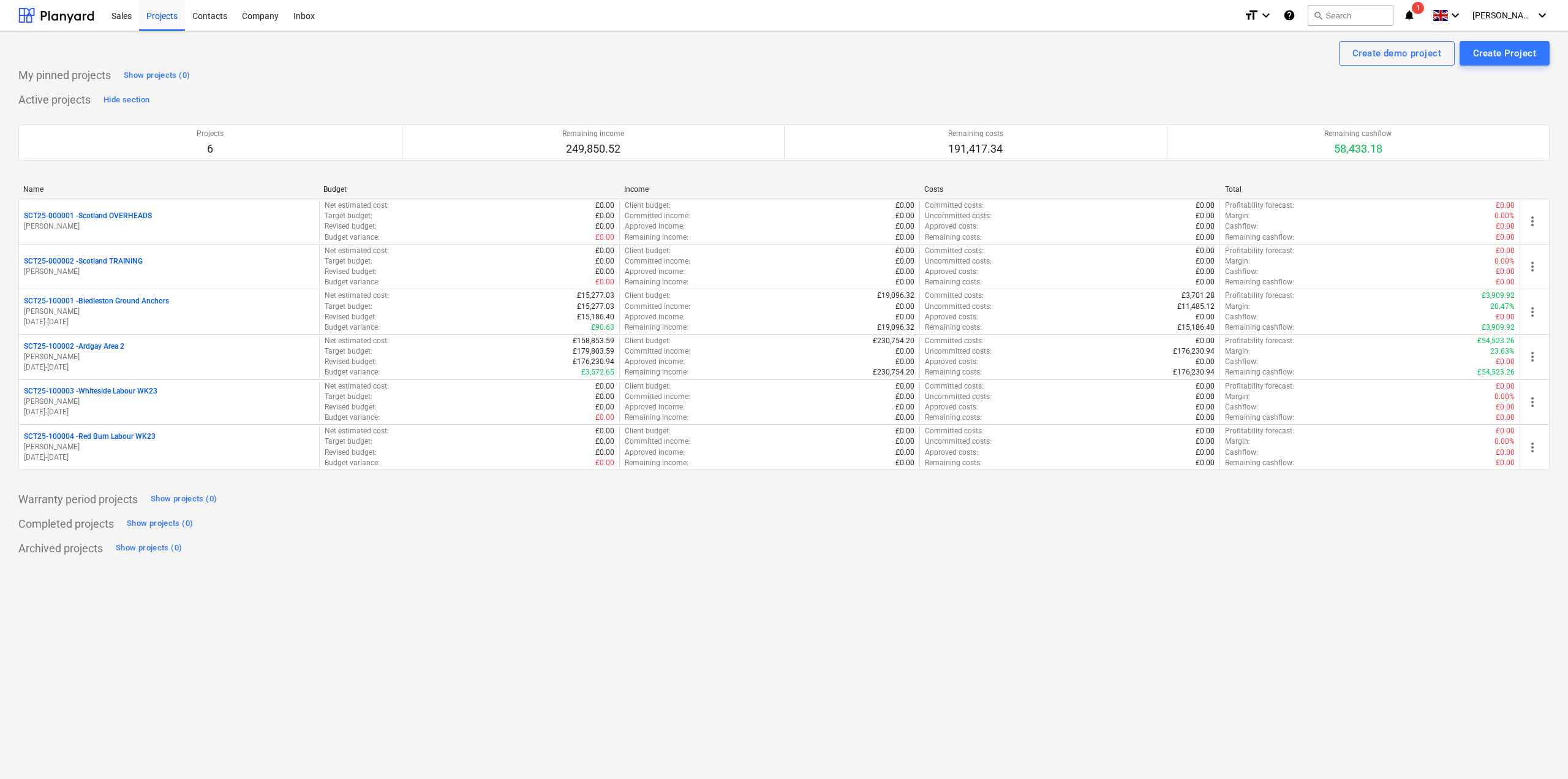
click at [1415, 17] on icon "notifications" at bounding box center [1410, 15] width 13 height 15
click at [1404, 77] on button "Mark all as read" at bounding box center [1393, 80] width 52 height 9
click at [1404, 83] on button "Mark all as read" at bounding box center [1393, 80] width 52 height 9
click at [1401, 82] on button "Mark all as read" at bounding box center [1393, 80] width 52 height 9
click at [1412, 58] on span "close" at bounding box center [1412, 59] width 15 height 15
